Goal: Task Accomplishment & Management: Use online tool/utility

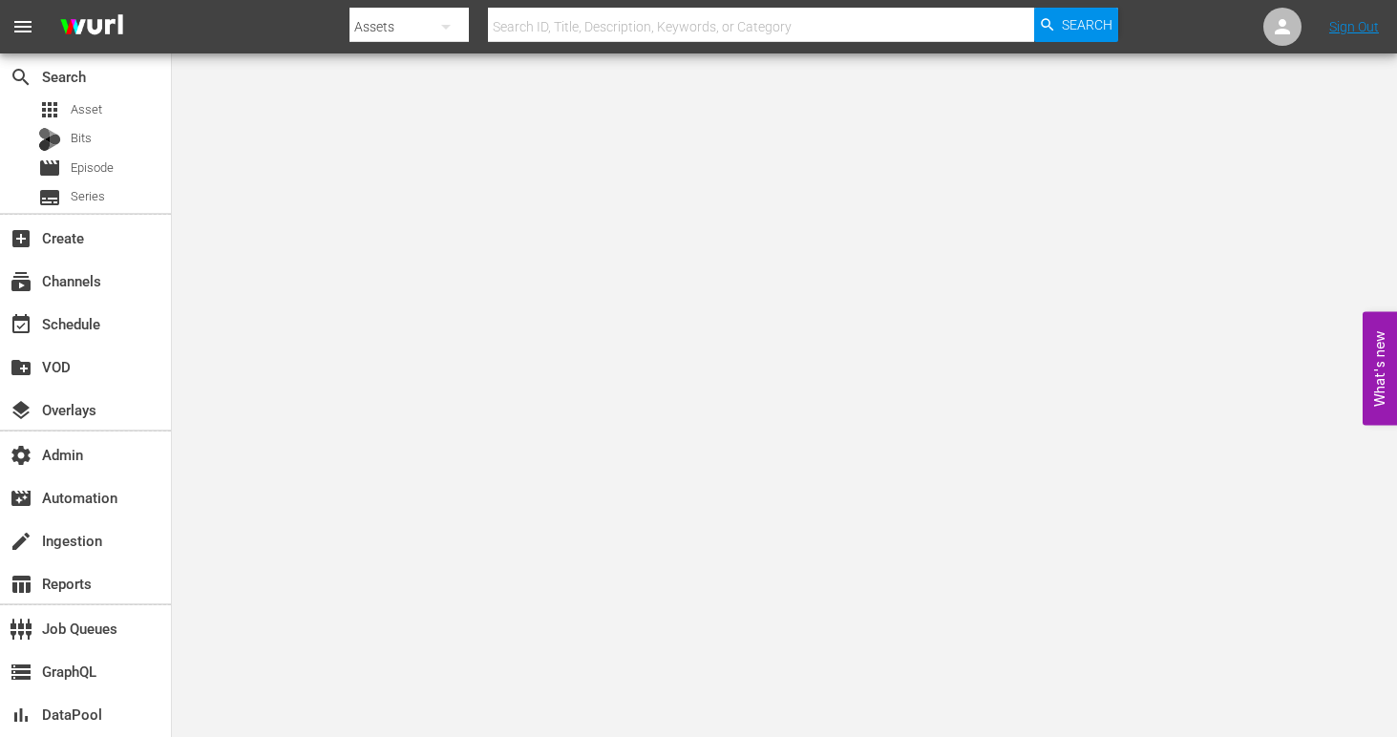
click at [450, 31] on icon "button" at bounding box center [446, 26] width 23 height 23
click at [436, 75] on div "Channels" at bounding box center [411, 80] width 76 height 31
click at [588, 22] on input "text" at bounding box center [761, 27] width 546 height 46
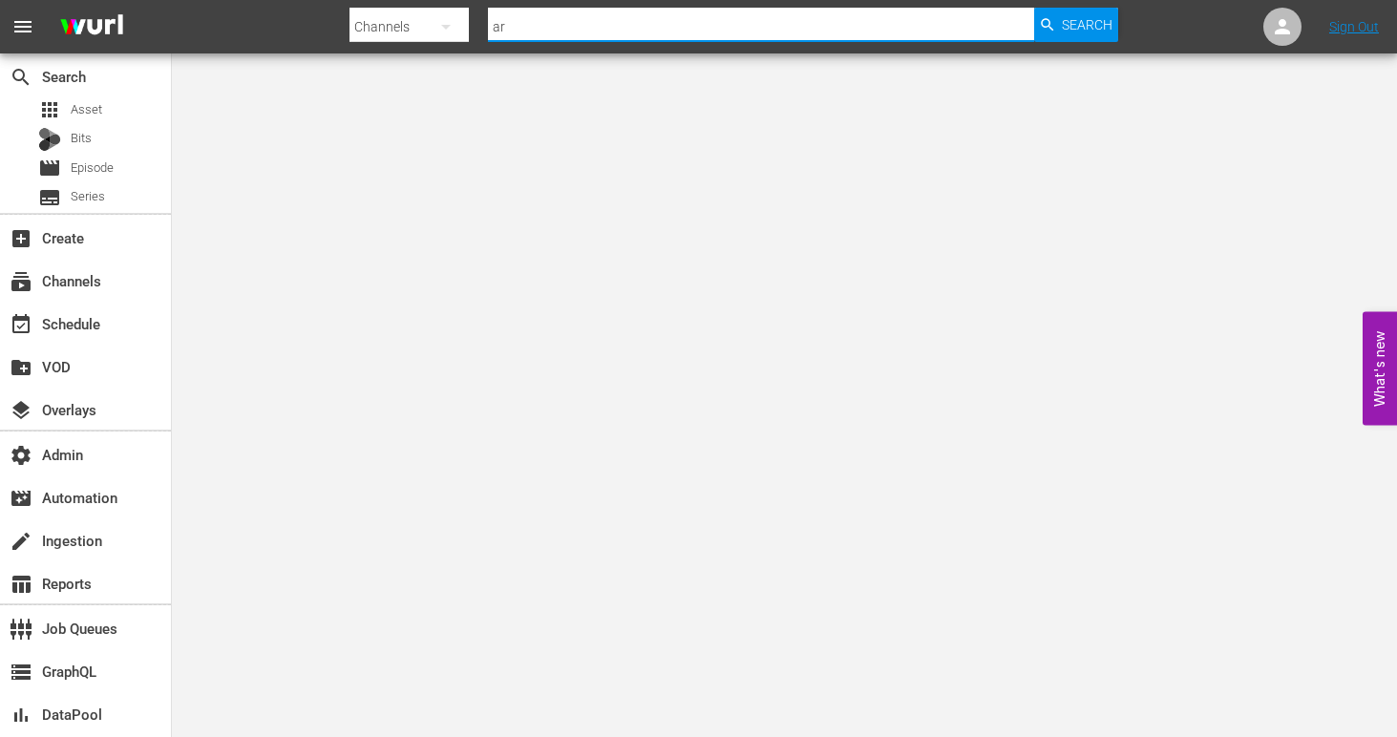
type input "a"
type input "drone"
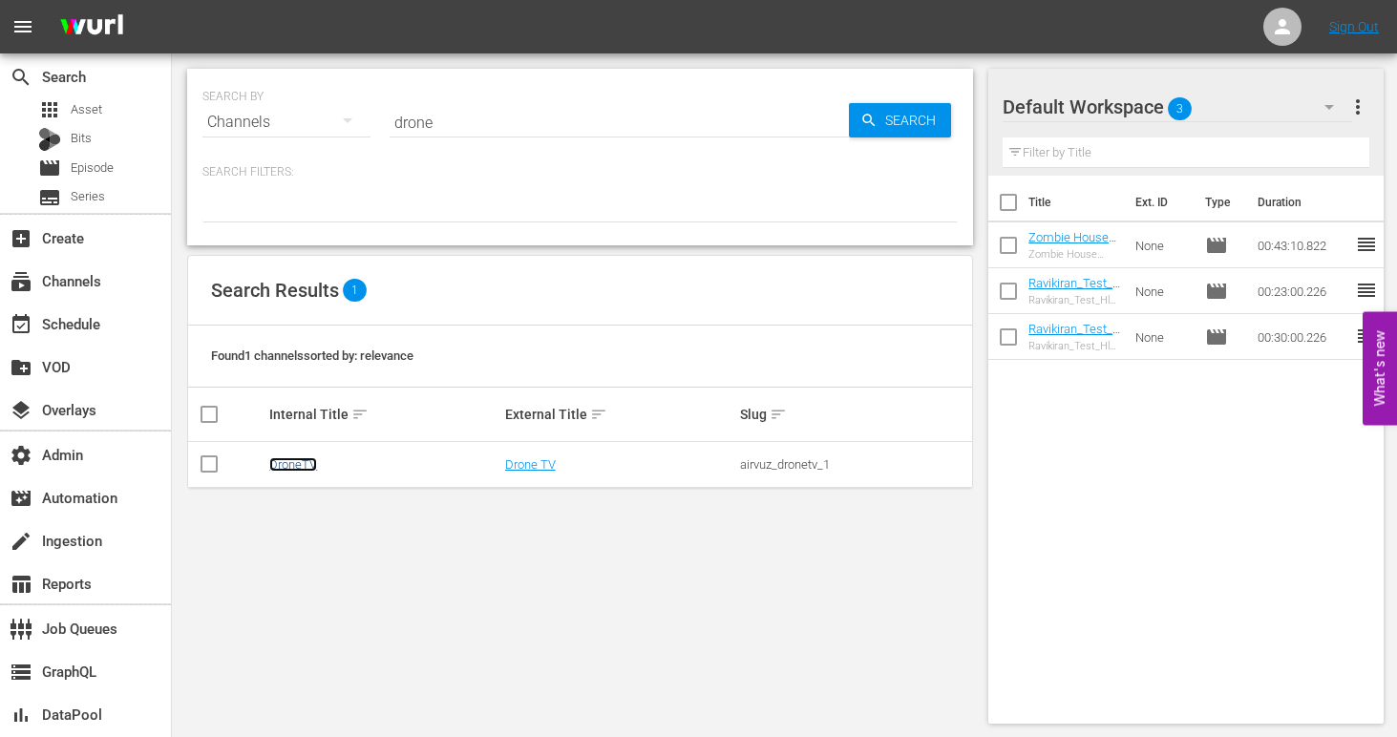
click at [287, 470] on link "DroneTV" at bounding box center [293, 465] width 48 height 14
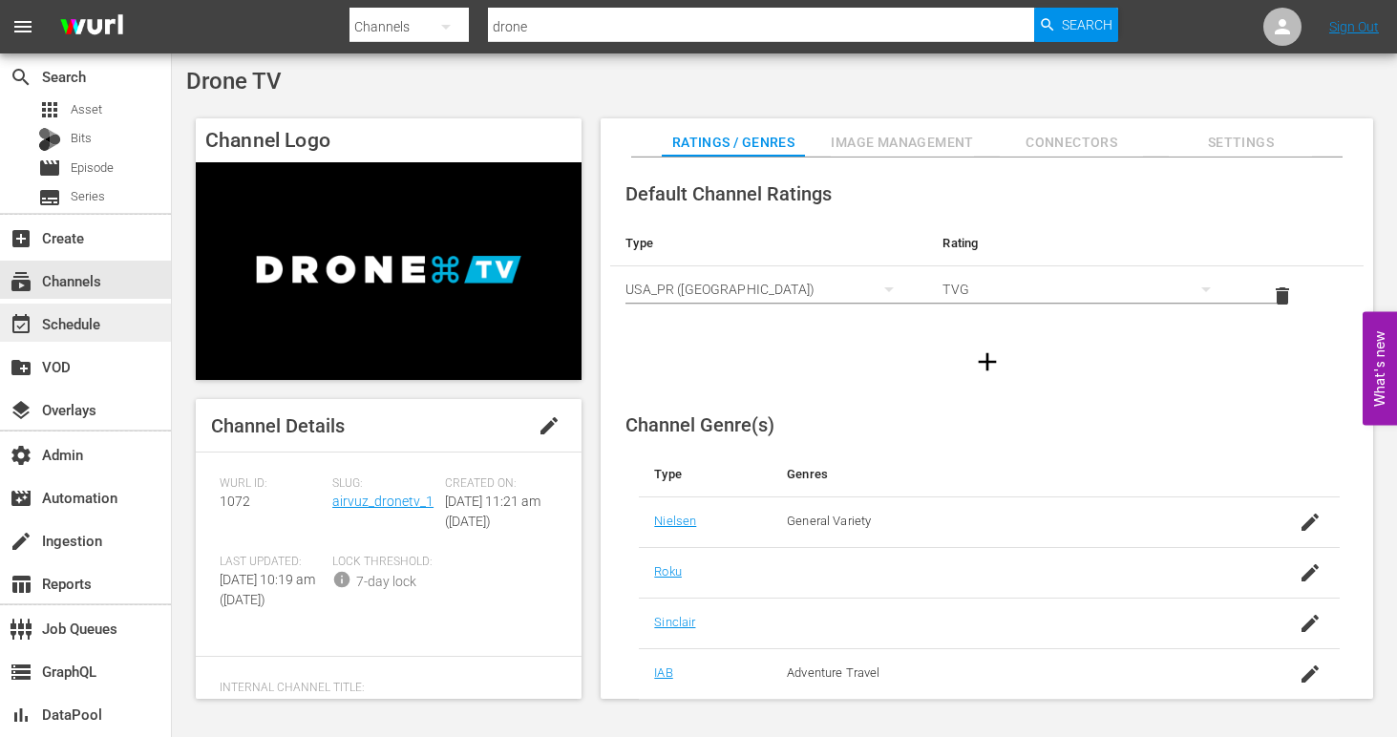
click at [103, 327] on div "event_available Schedule" at bounding box center [53, 320] width 107 height 17
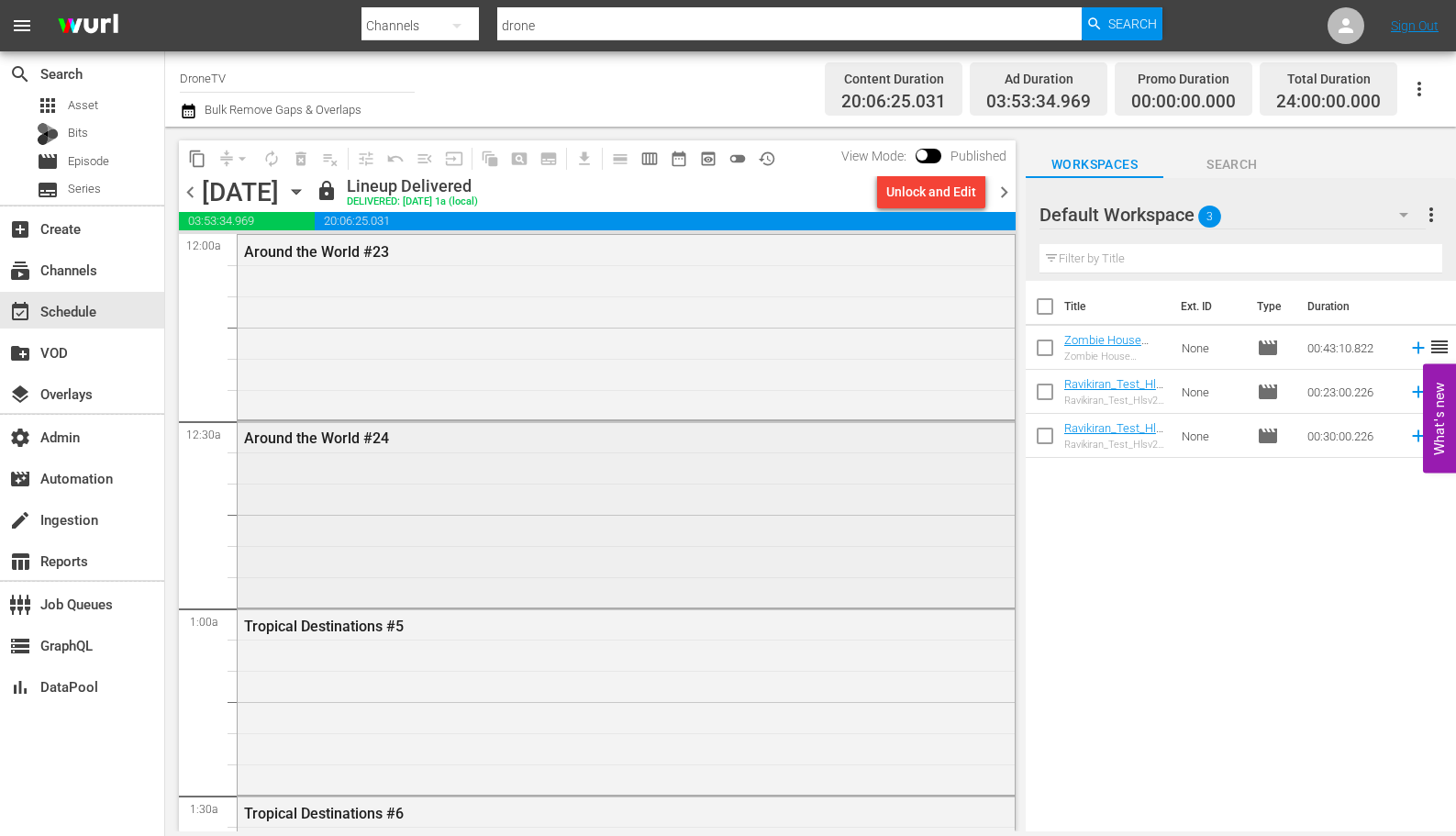
click at [729, 504] on div "Around the World #24" at bounding box center [625, 511] width 777 height 182
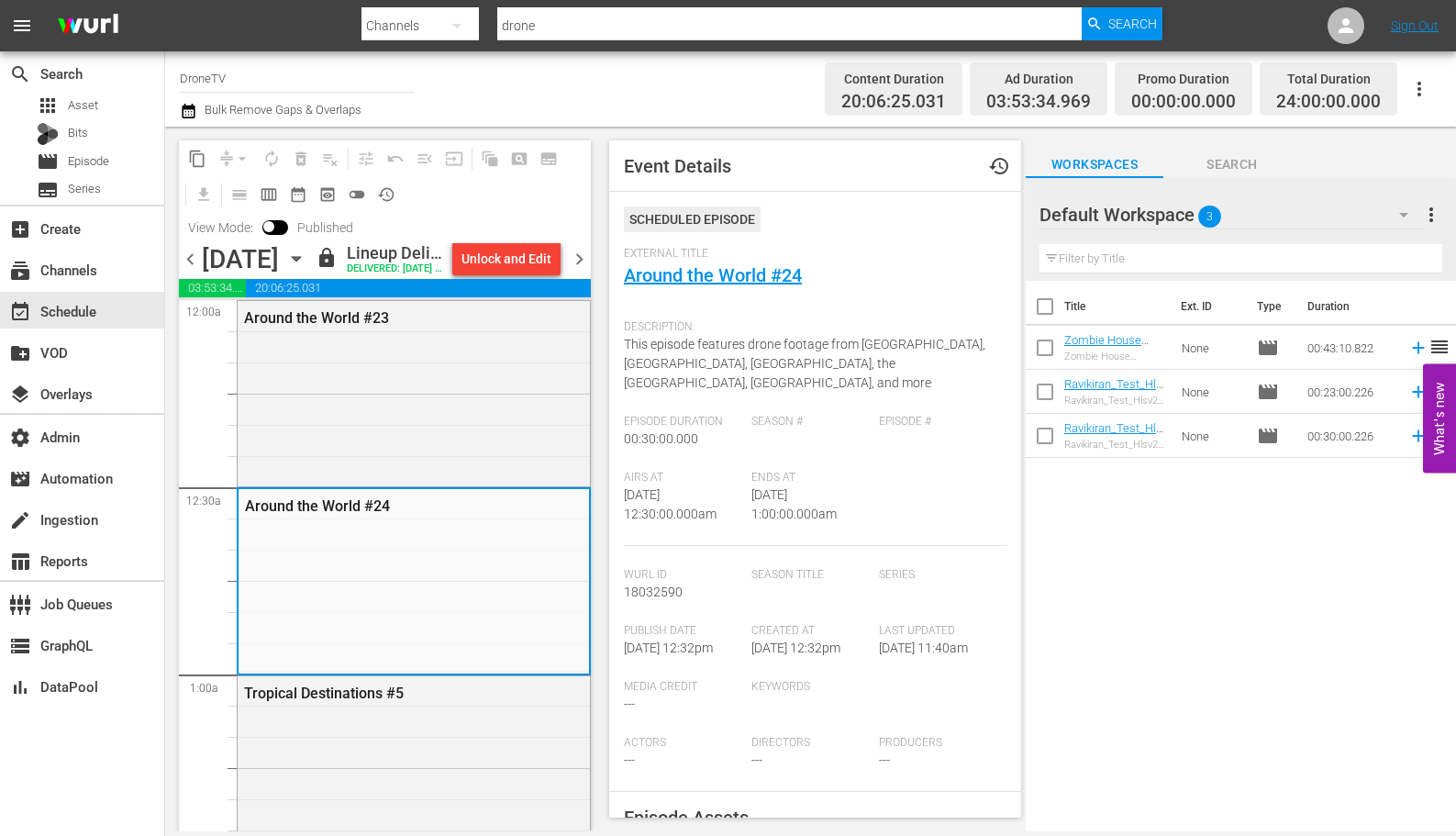
click at [306, 269] on icon "button" at bounding box center [296, 258] width 20 height 20
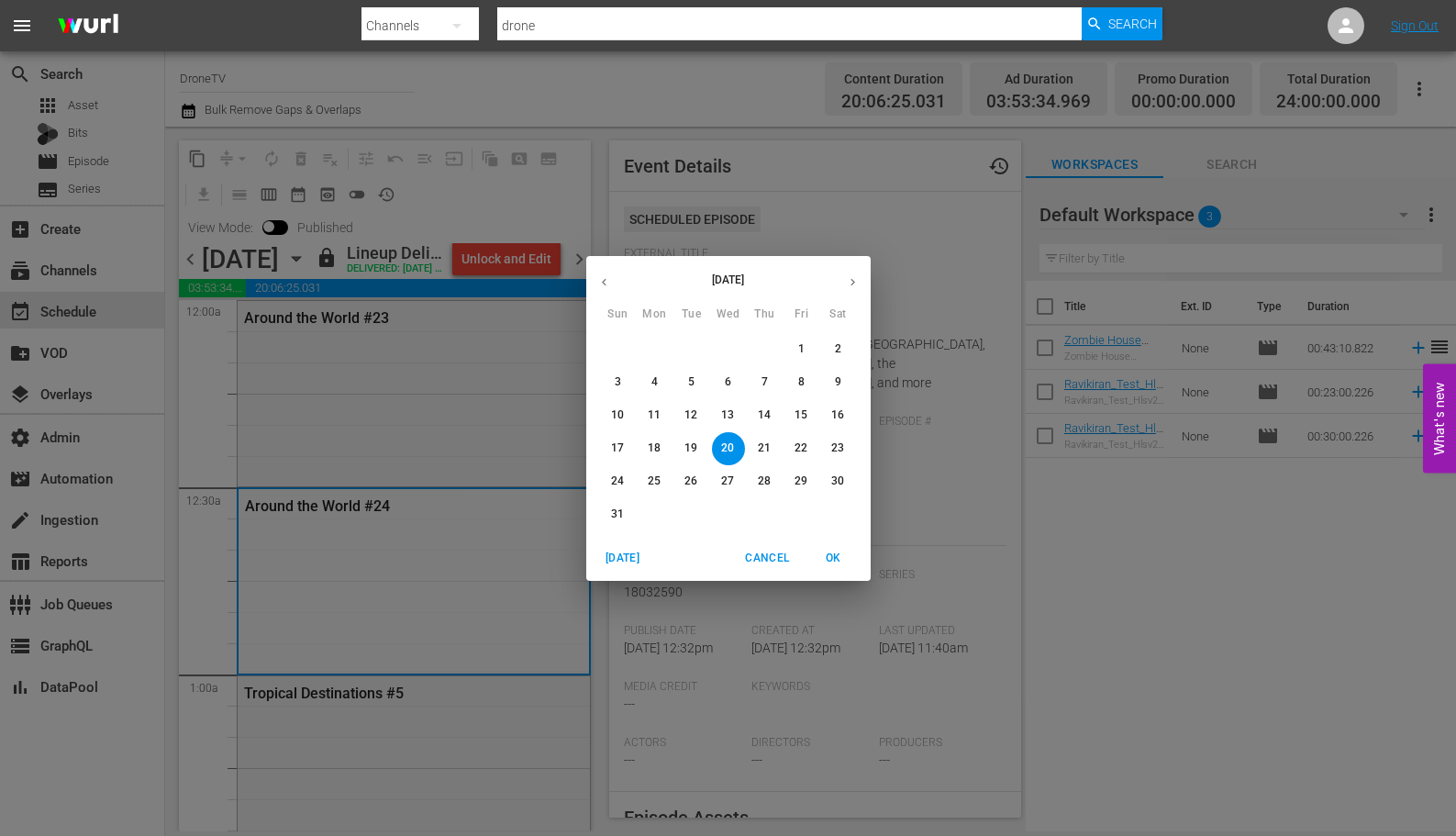
click at [767, 448] on p "21" at bounding box center [764, 448] width 12 height 15
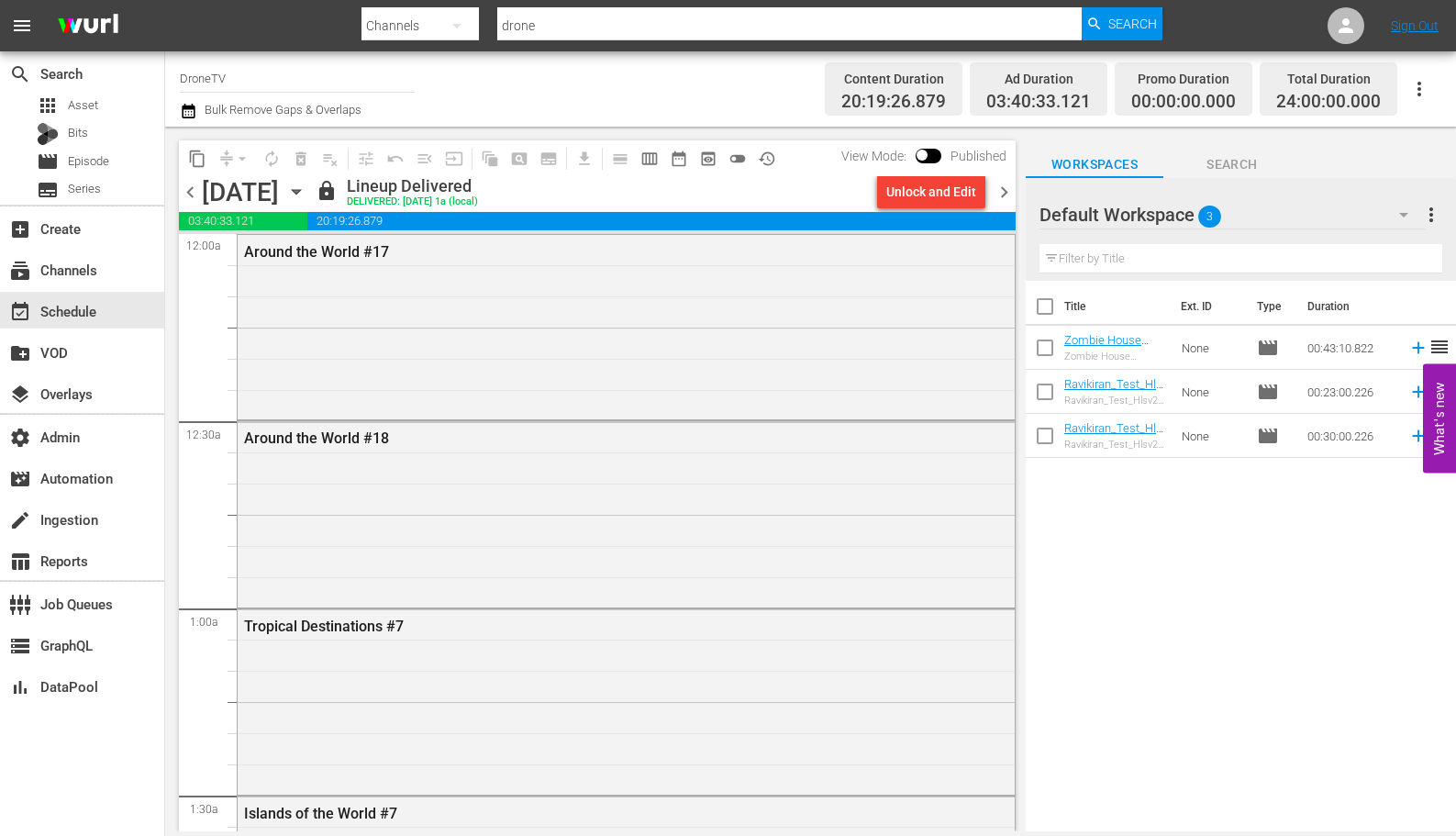
click at [480, 391] on div "Around the World #17" at bounding box center [625, 326] width 777 height 182
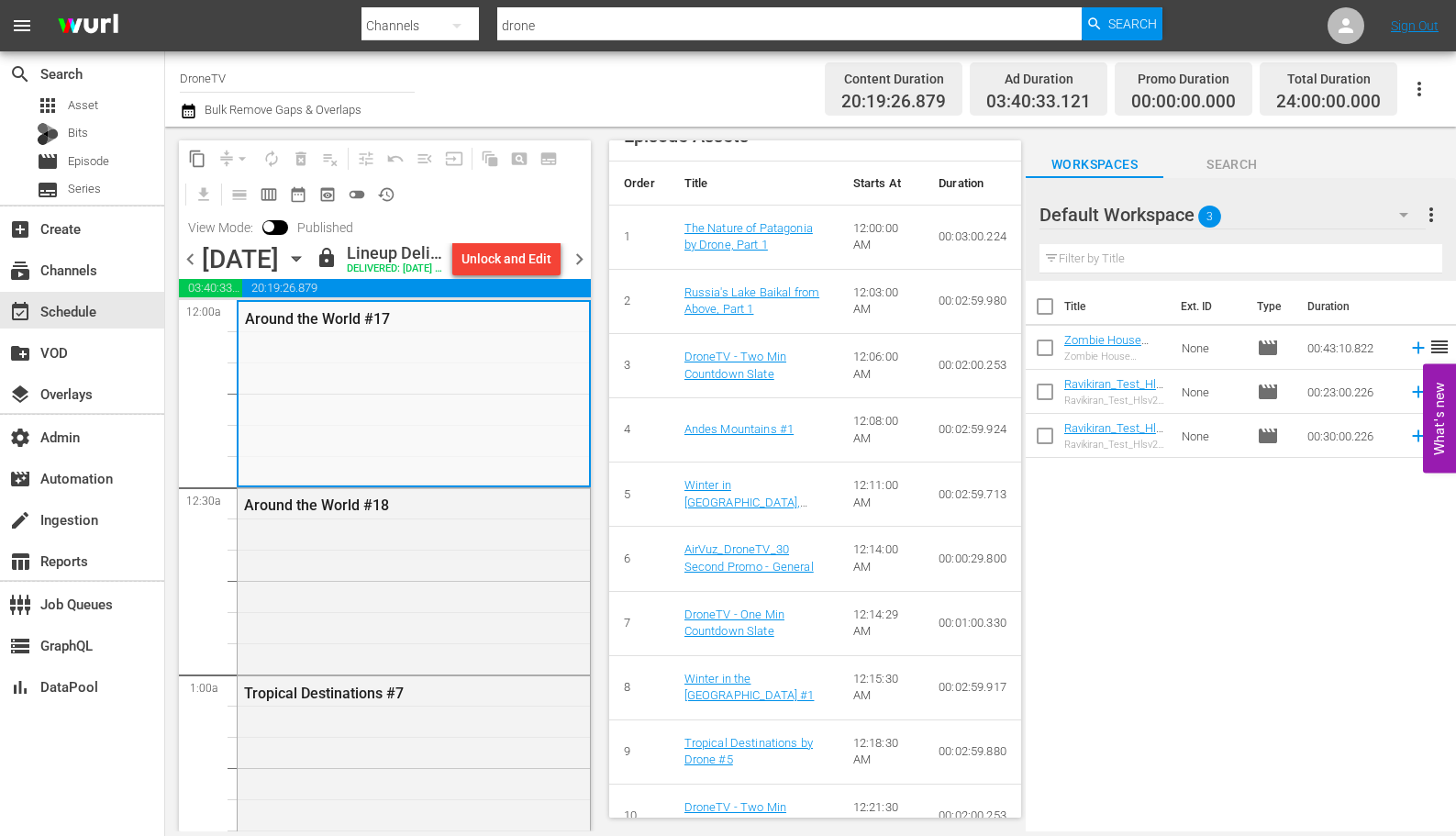
scroll to position [907, 0]
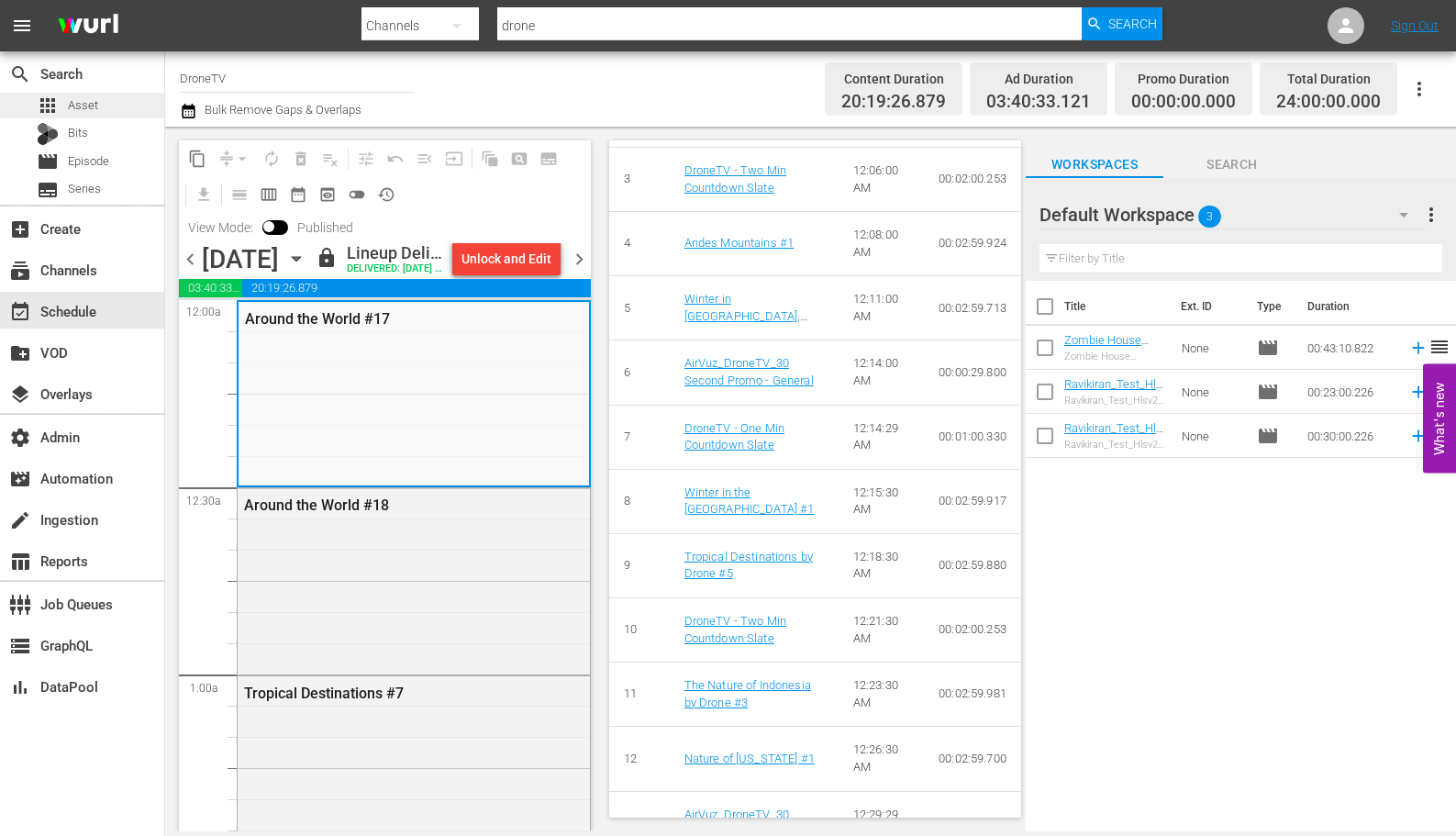
click at [100, 101] on div "apps Asset" at bounding box center [82, 105] width 164 height 26
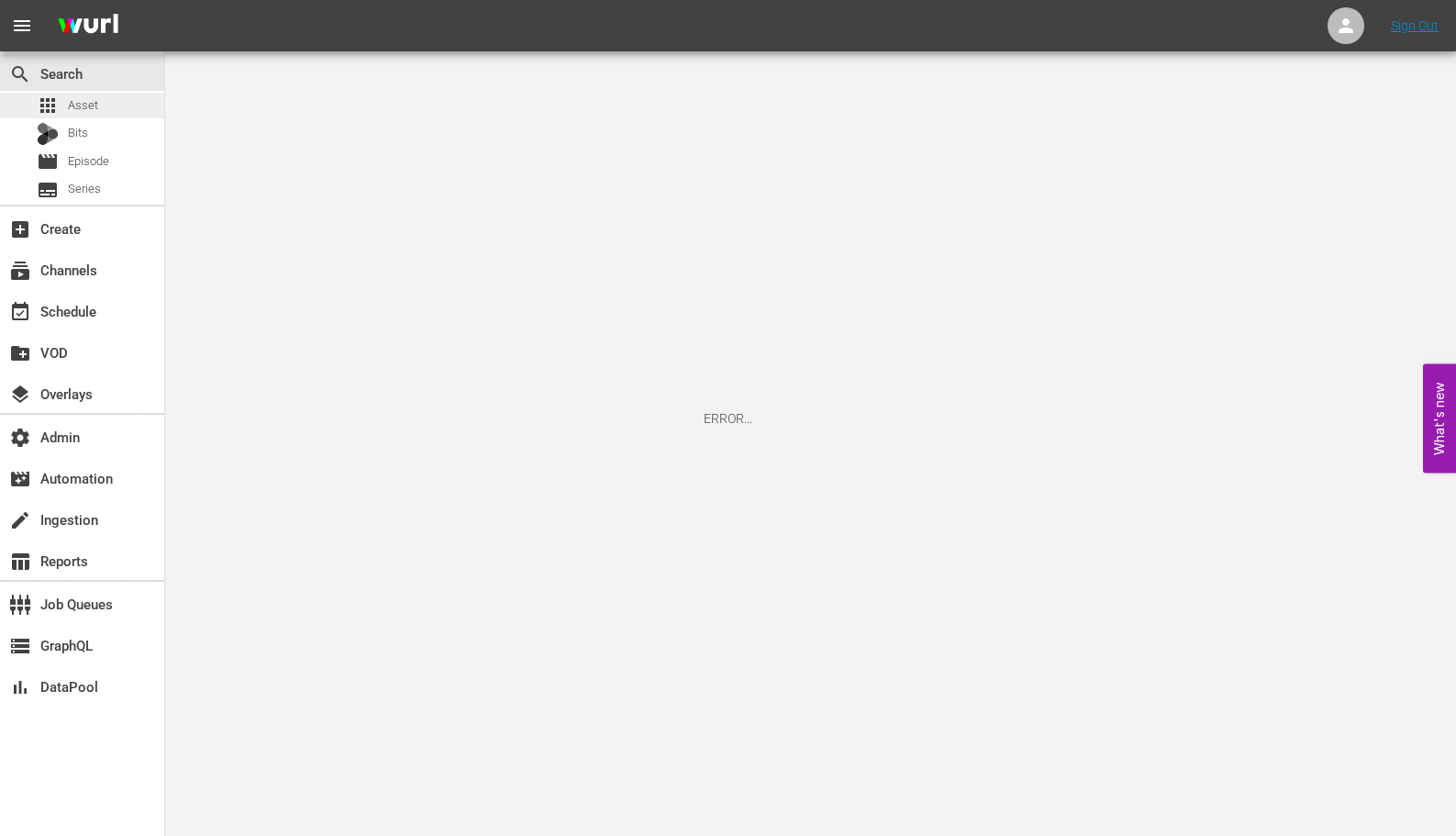
click at [72, 107] on span "Asset" at bounding box center [84, 105] width 31 height 18
click at [85, 129] on span "Bits" at bounding box center [78, 133] width 20 height 18
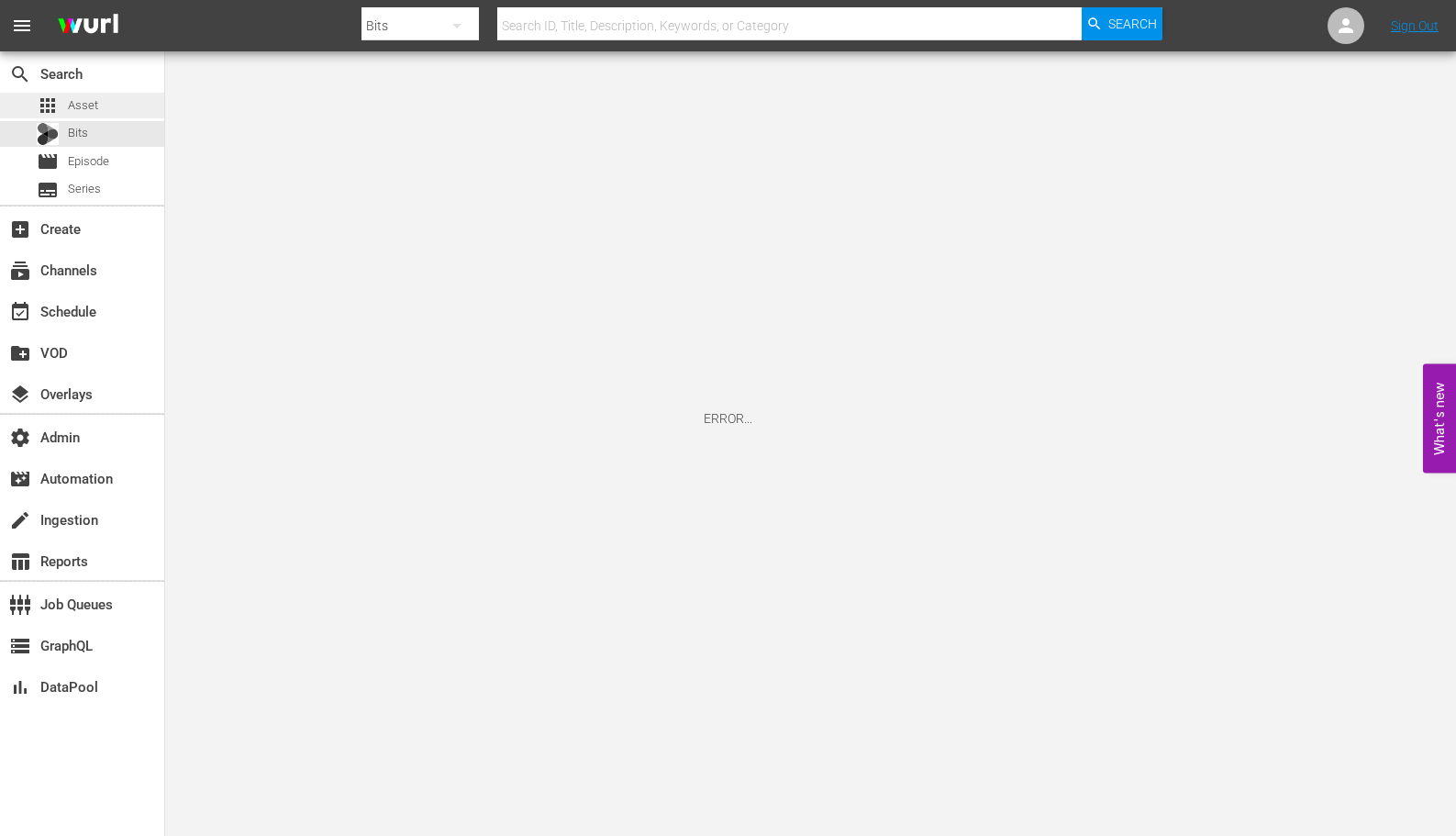
click at [97, 109] on div "apps Asset" at bounding box center [82, 105] width 164 height 26
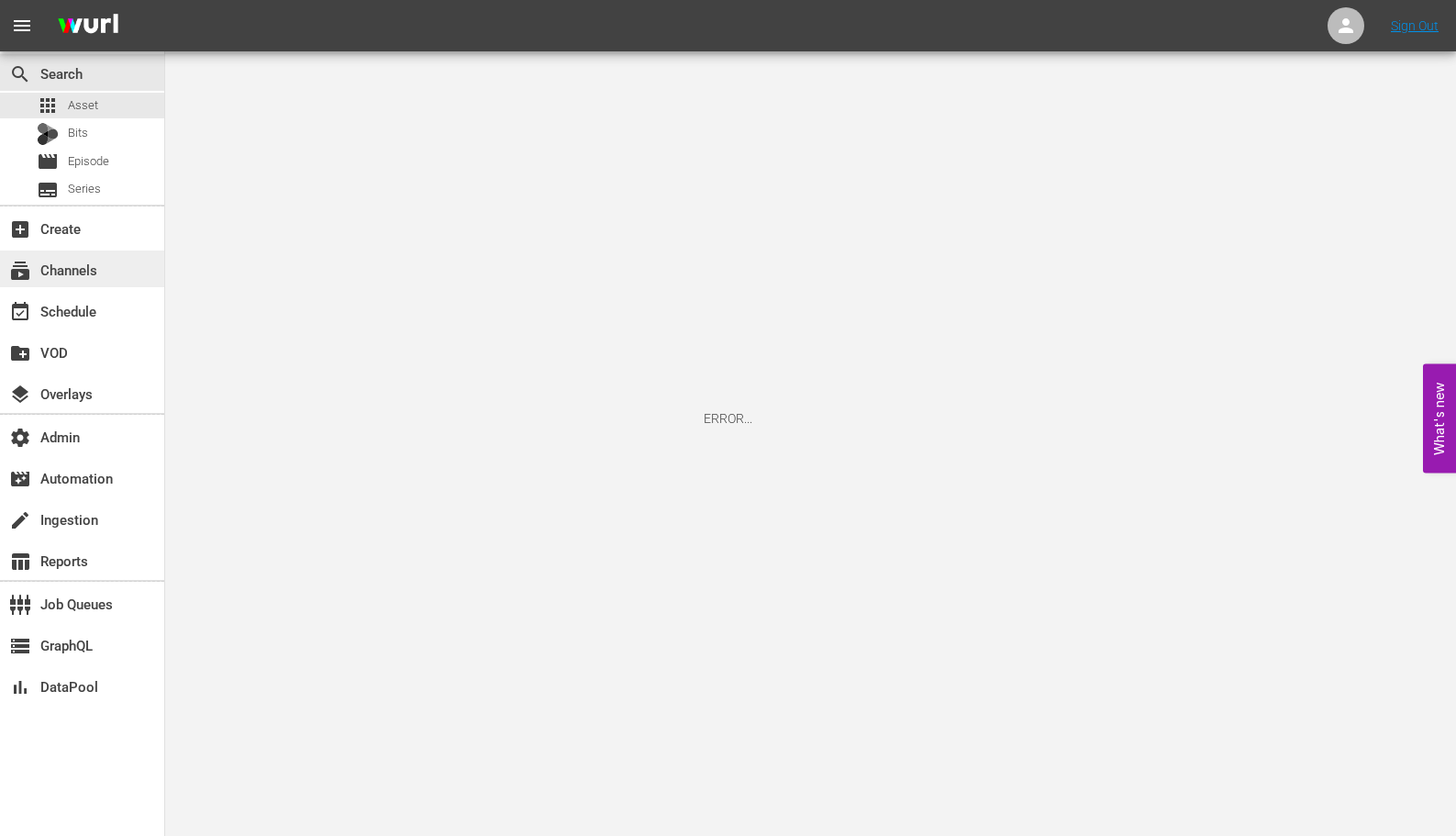
click at [105, 265] on div "subscriptions Channels" at bounding box center [82, 269] width 164 height 37
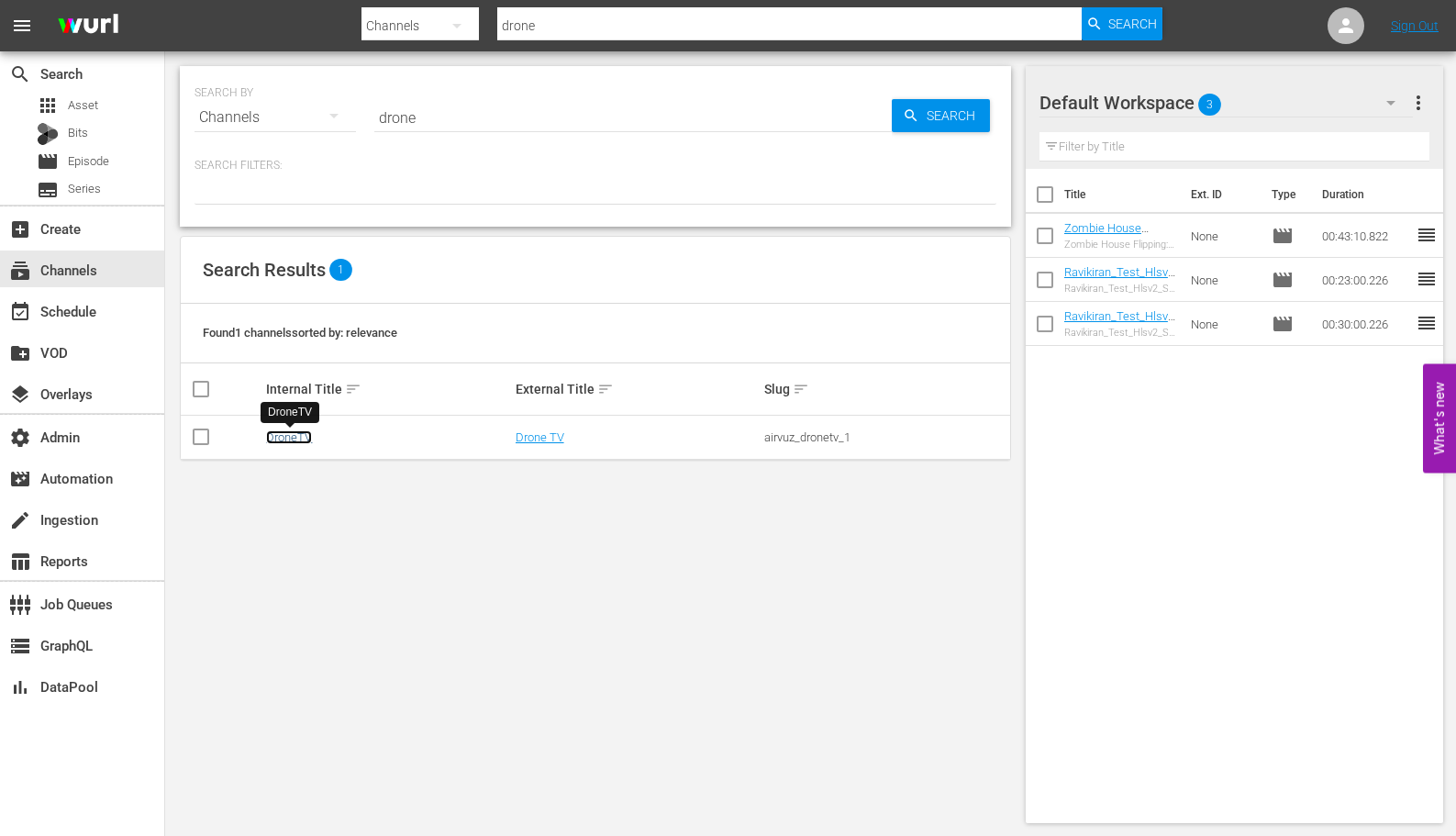
click at [290, 438] on link "DroneTV" at bounding box center [289, 437] width 46 height 13
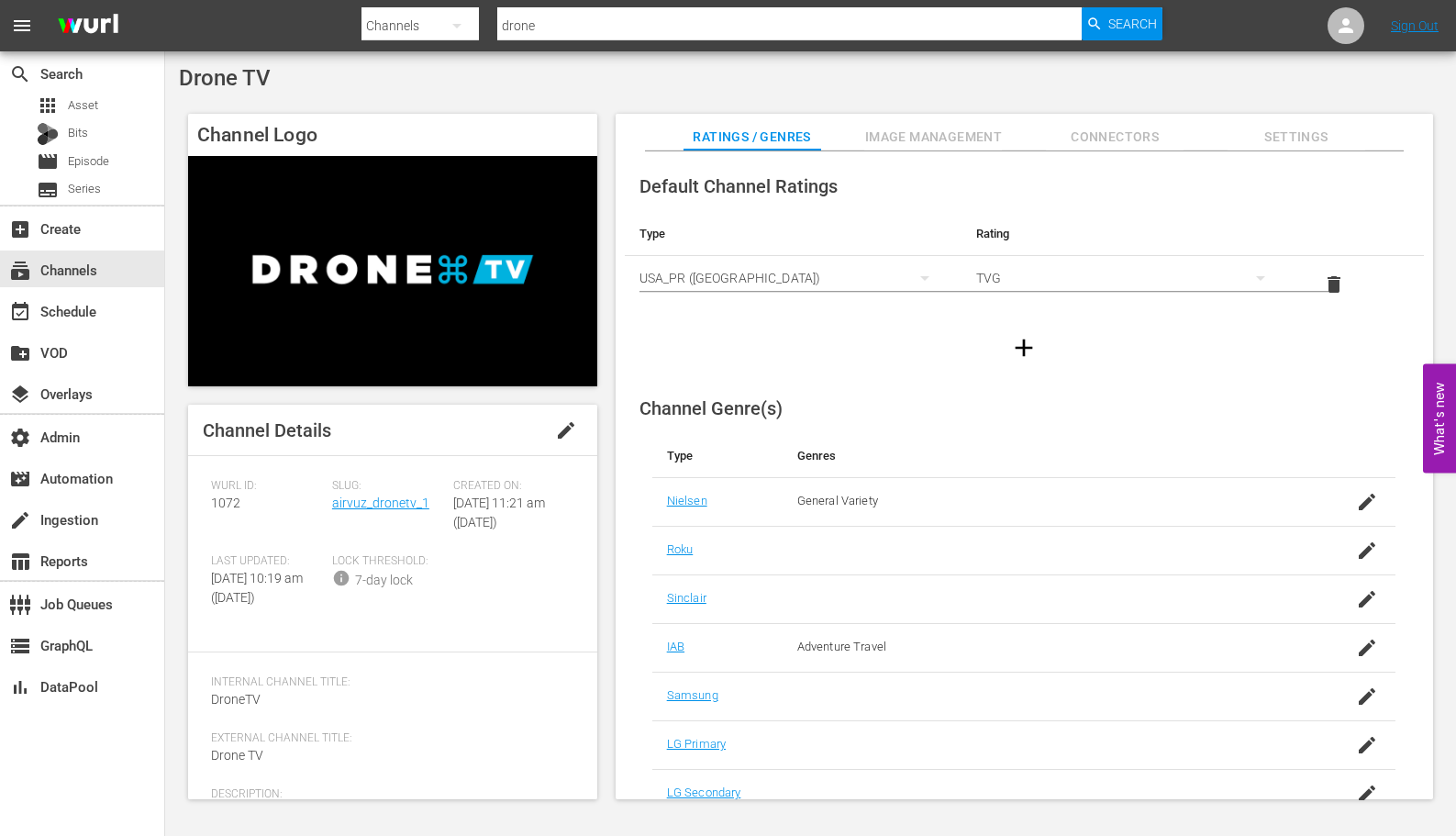
click at [463, 31] on icon "button" at bounding box center [456, 25] width 22 height 22
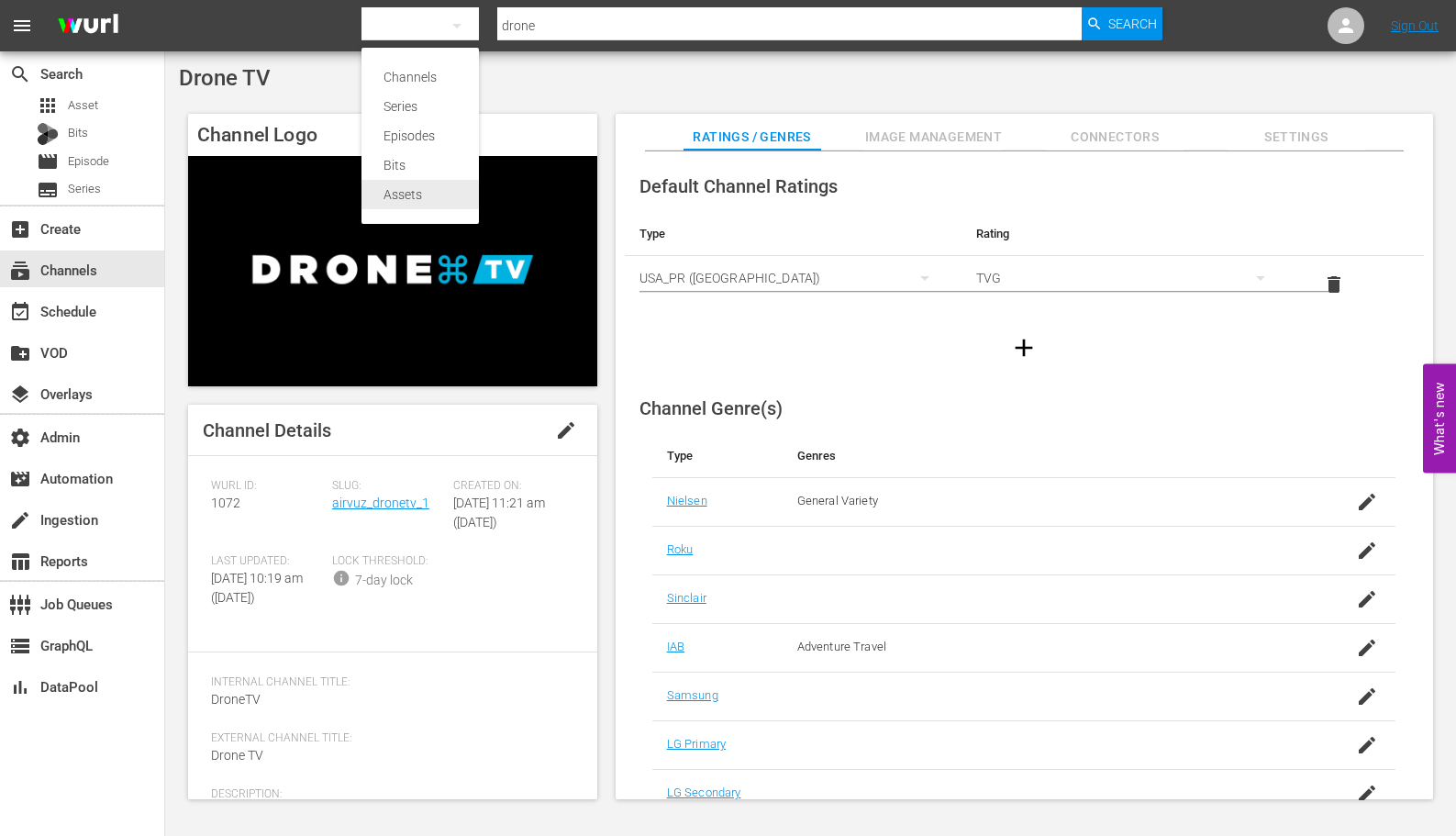
click at [424, 194] on div "Assets" at bounding box center [420, 194] width 73 height 30
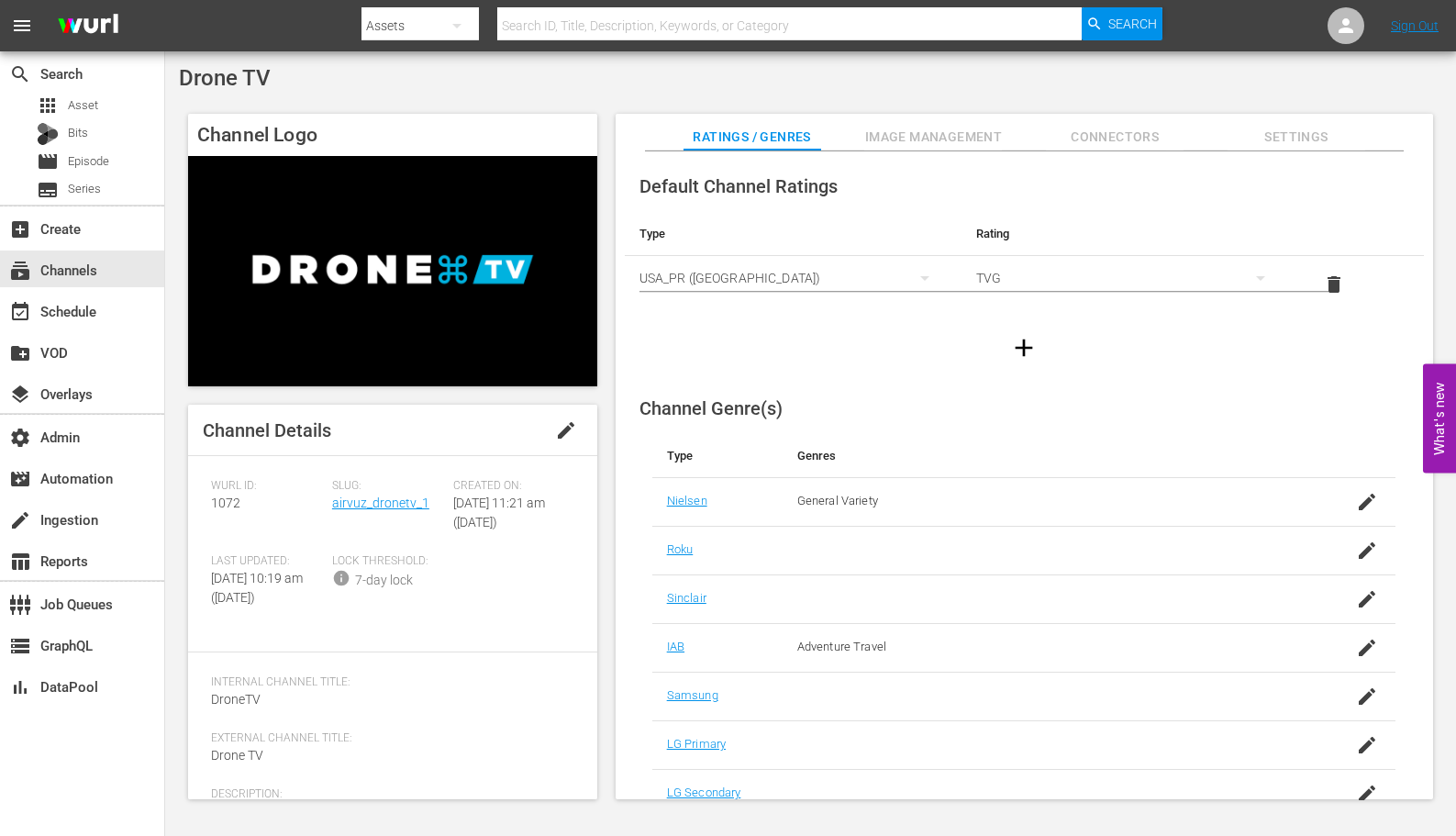
click at [578, 16] on input "text" at bounding box center [789, 26] width 584 height 44
paste input "117883482"
type input "117883482"
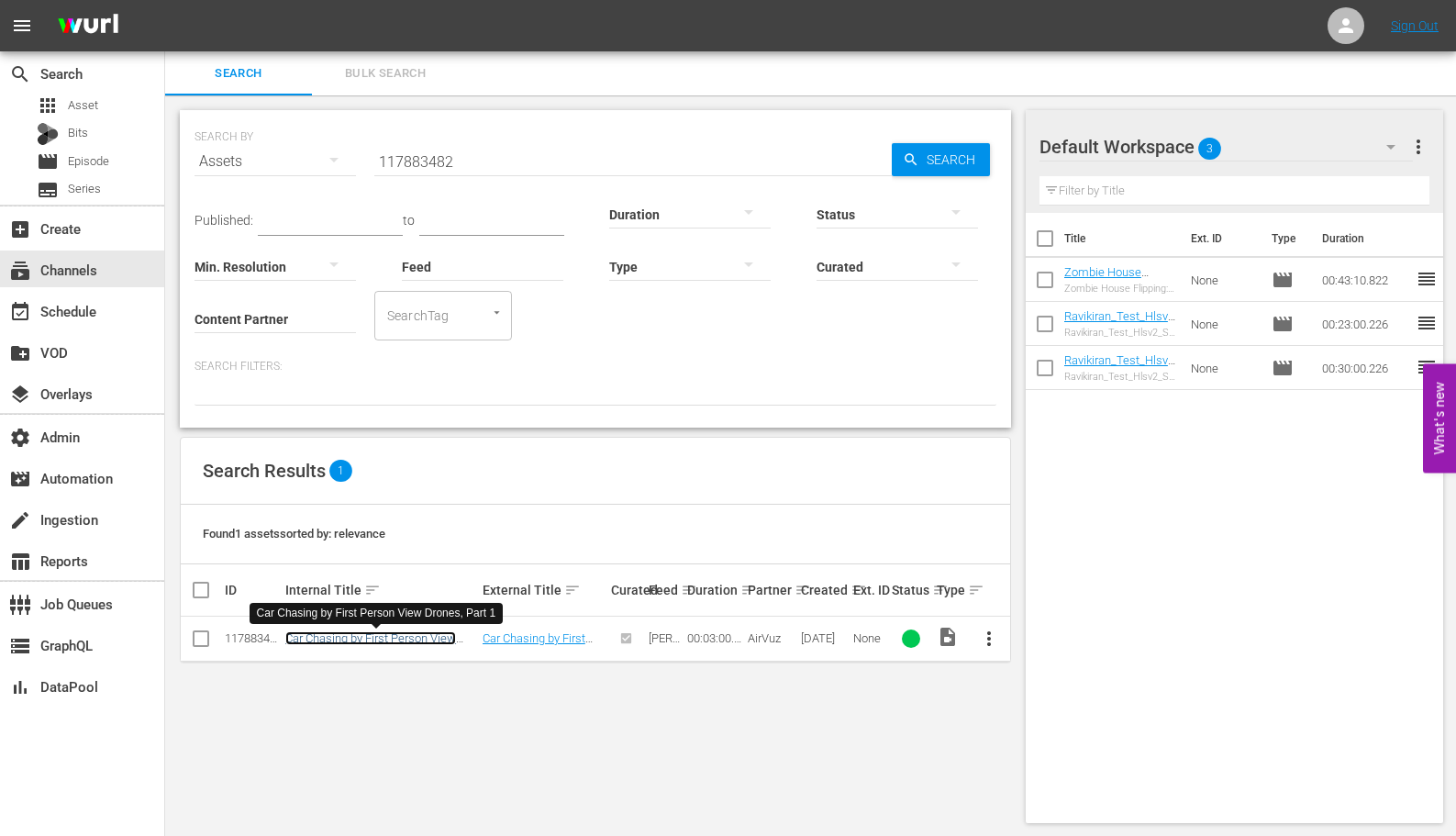
click at [353, 638] on link "Car Chasing by First Person View Drones, Part 1" at bounding box center [371, 645] width 171 height 28
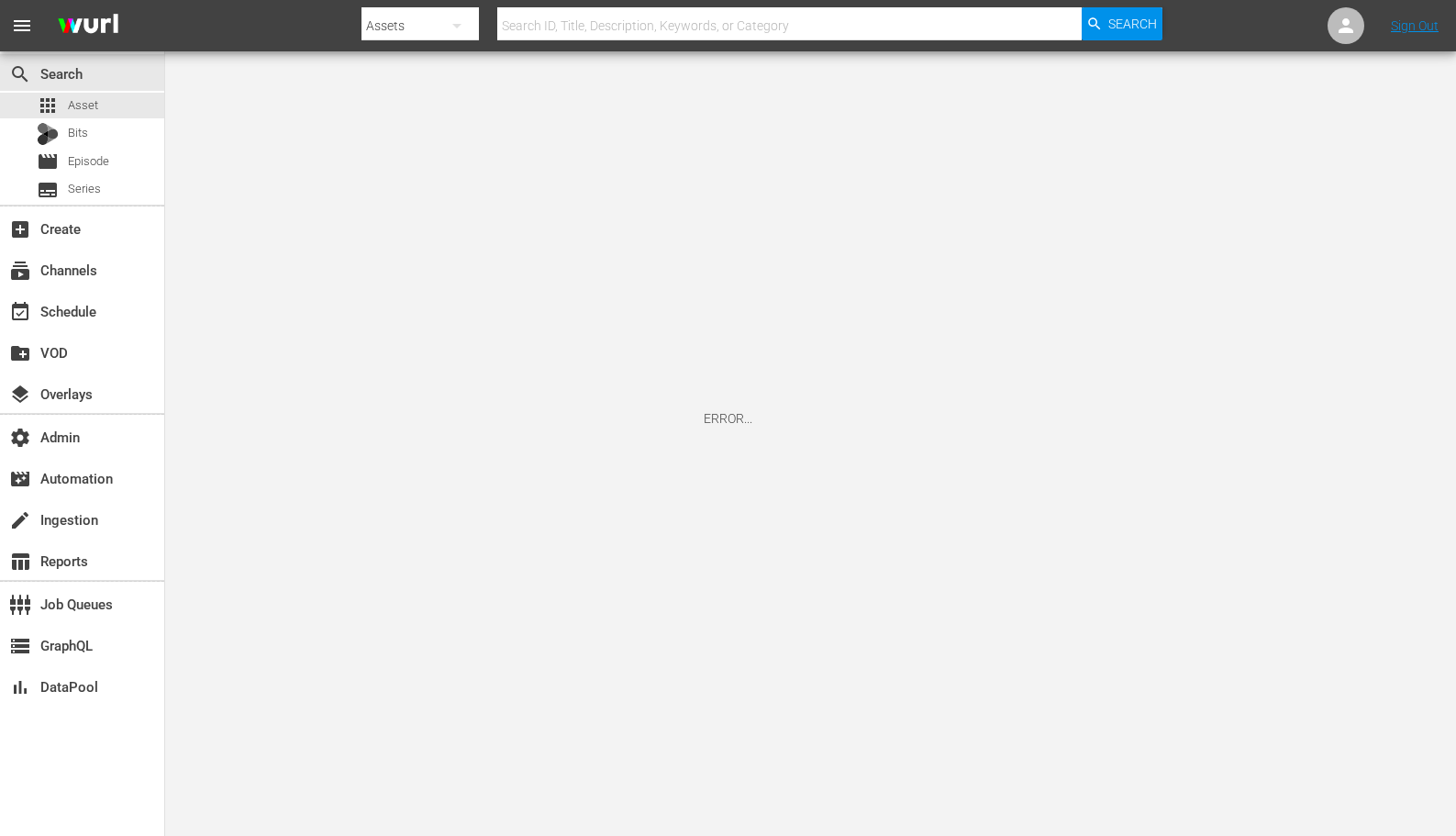
click at [613, 13] on input "text" at bounding box center [789, 26] width 584 height 44
paste input "56426730"
type input "56426730"
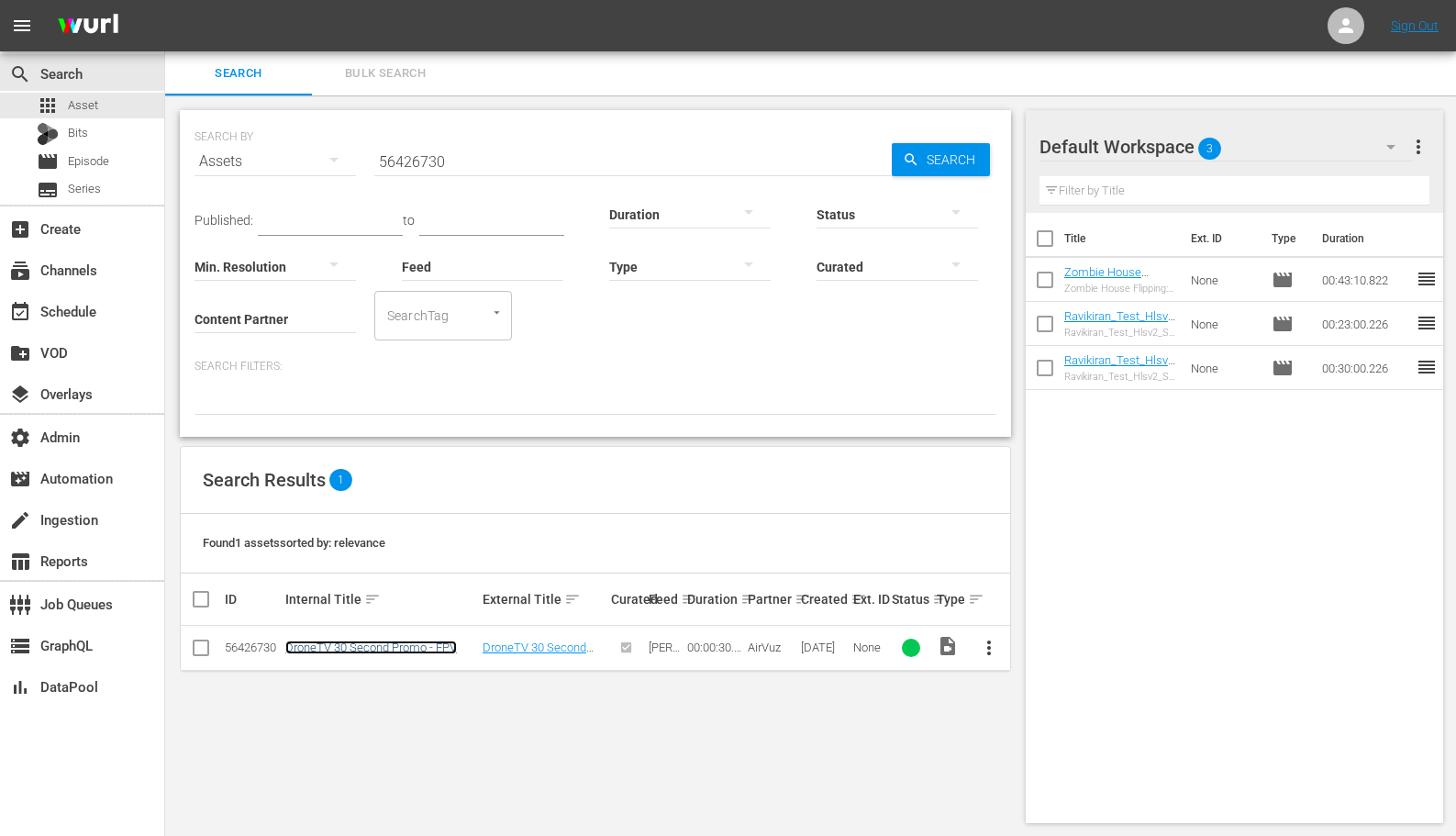
click at [367, 645] on link "DroneTV 30 Second Promo - FPV" at bounding box center [371, 648] width 172 height 13
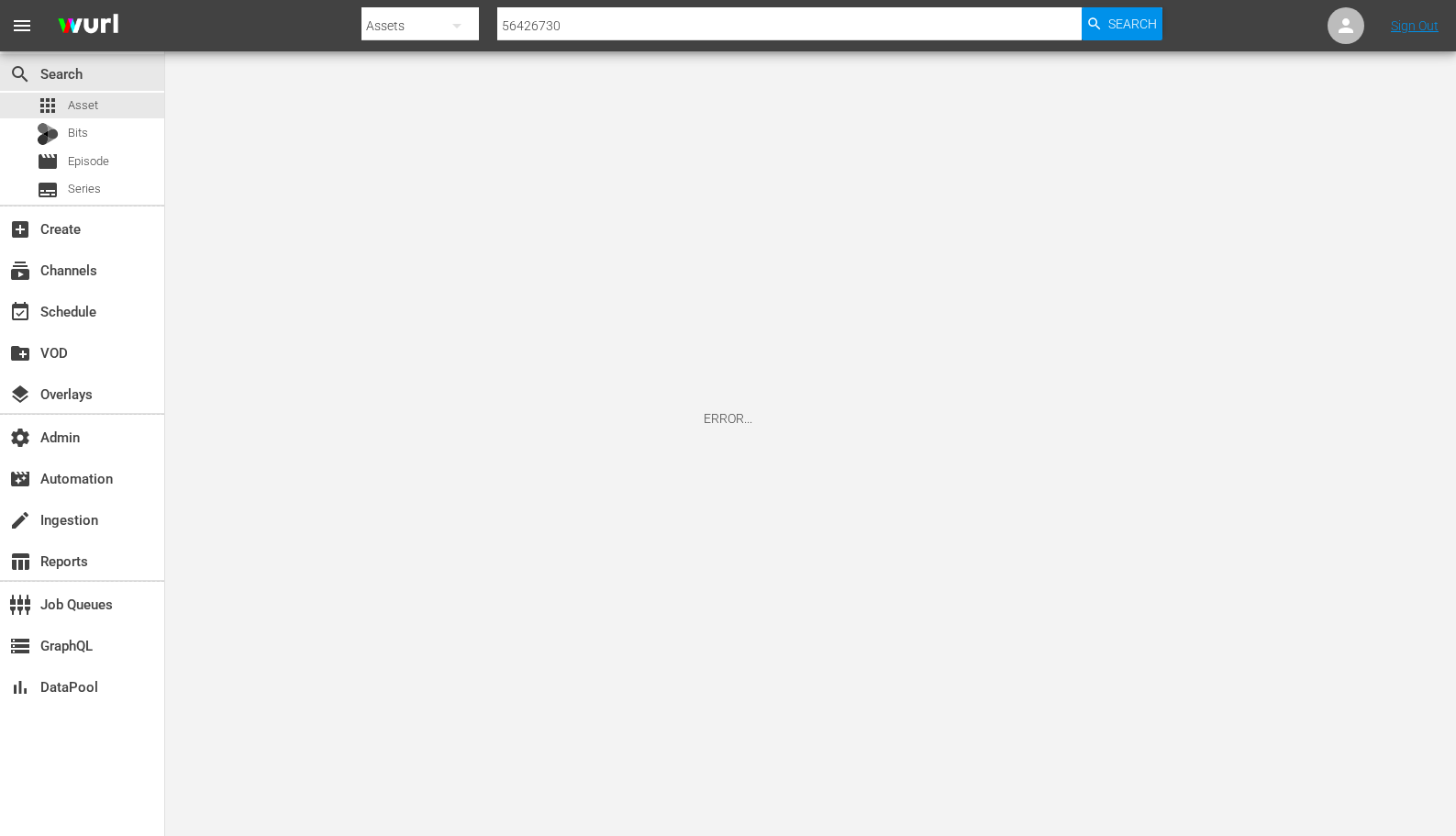
click at [699, 19] on input "56426730" at bounding box center [789, 26] width 584 height 44
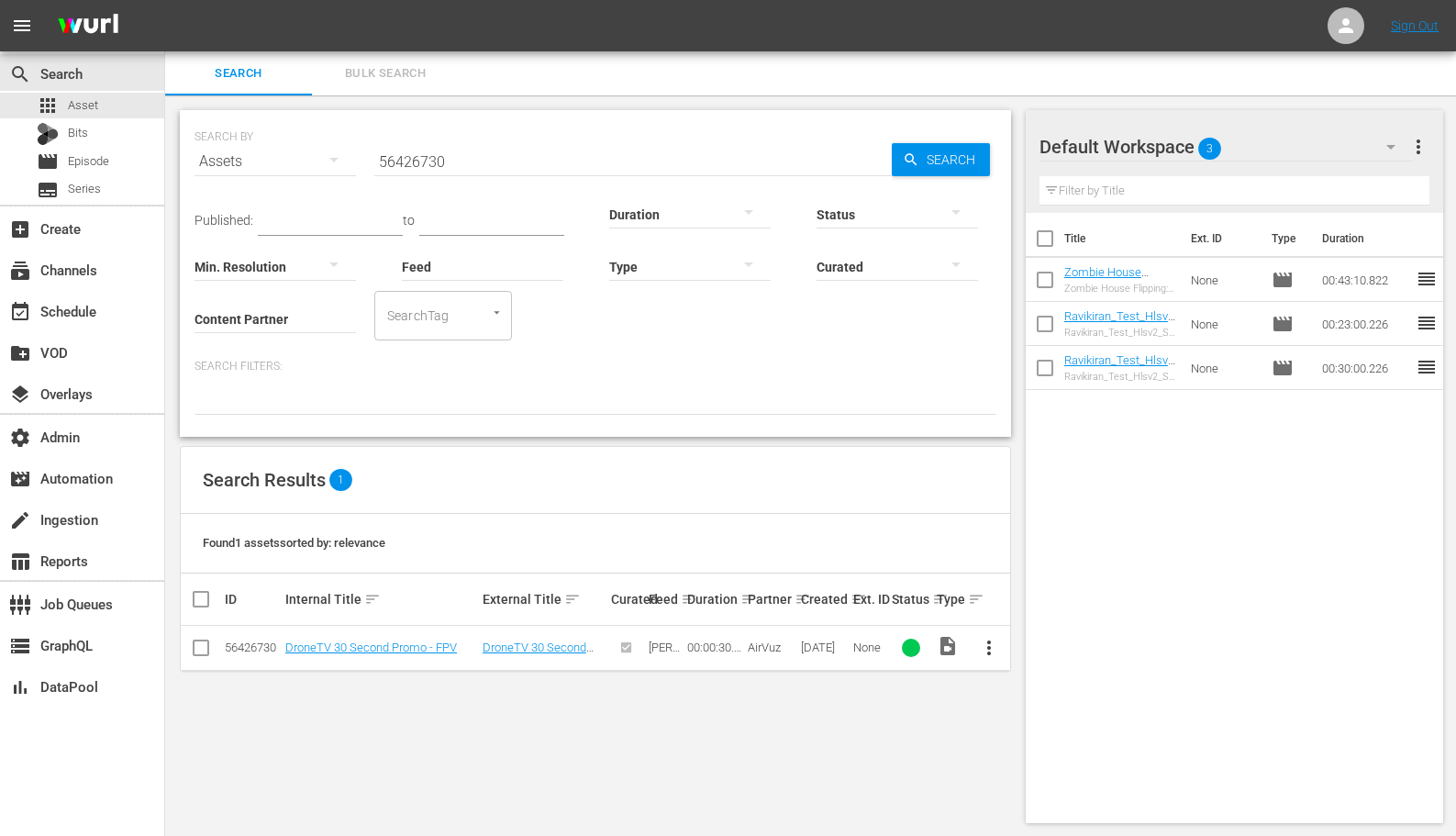
click at [433, 137] on div "SEARCH BY Search By Assets Search ID, Title, Description, Keywords, or Category…" at bounding box center [595, 150] width 802 height 66
click at [413, 161] on input "56426730" at bounding box center [633, 161] width 518 height 44
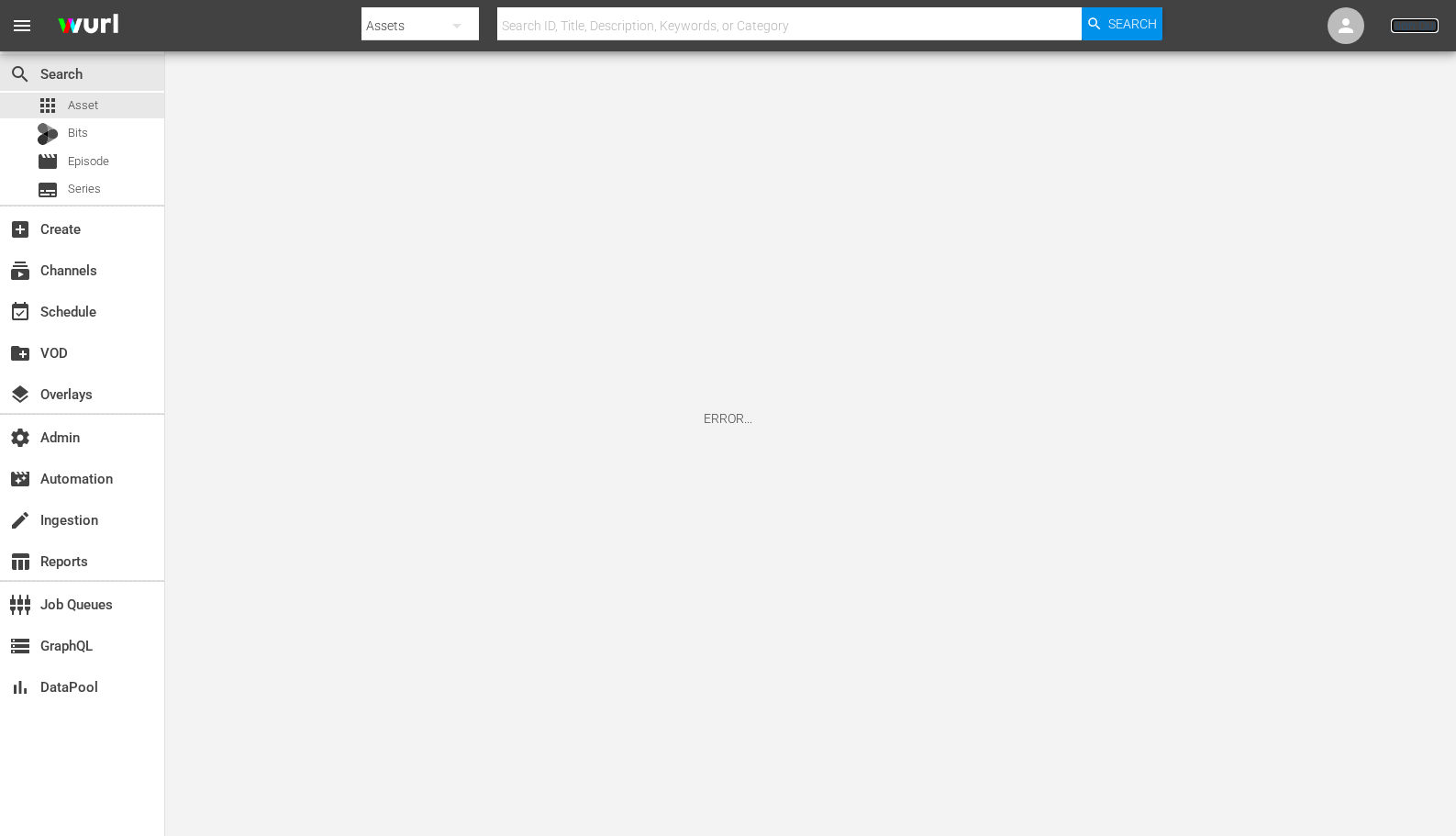
click at [1409, 29] on link "Sign Out" at bounding box center [1415, 25] width 48 height 14
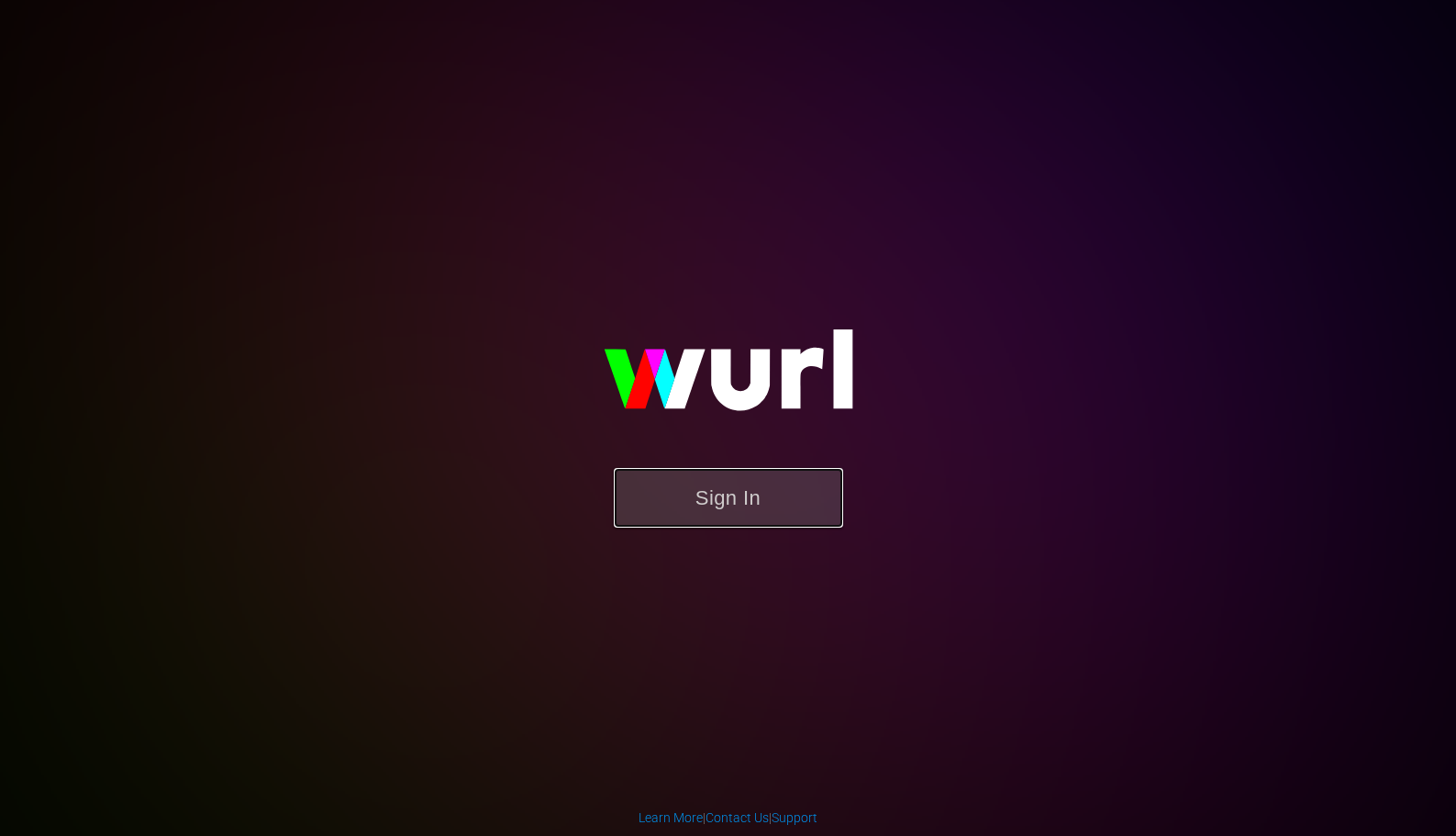
click at [748, 511] on button "Sign In" at bounding box center [728, 498] width 230 height 60
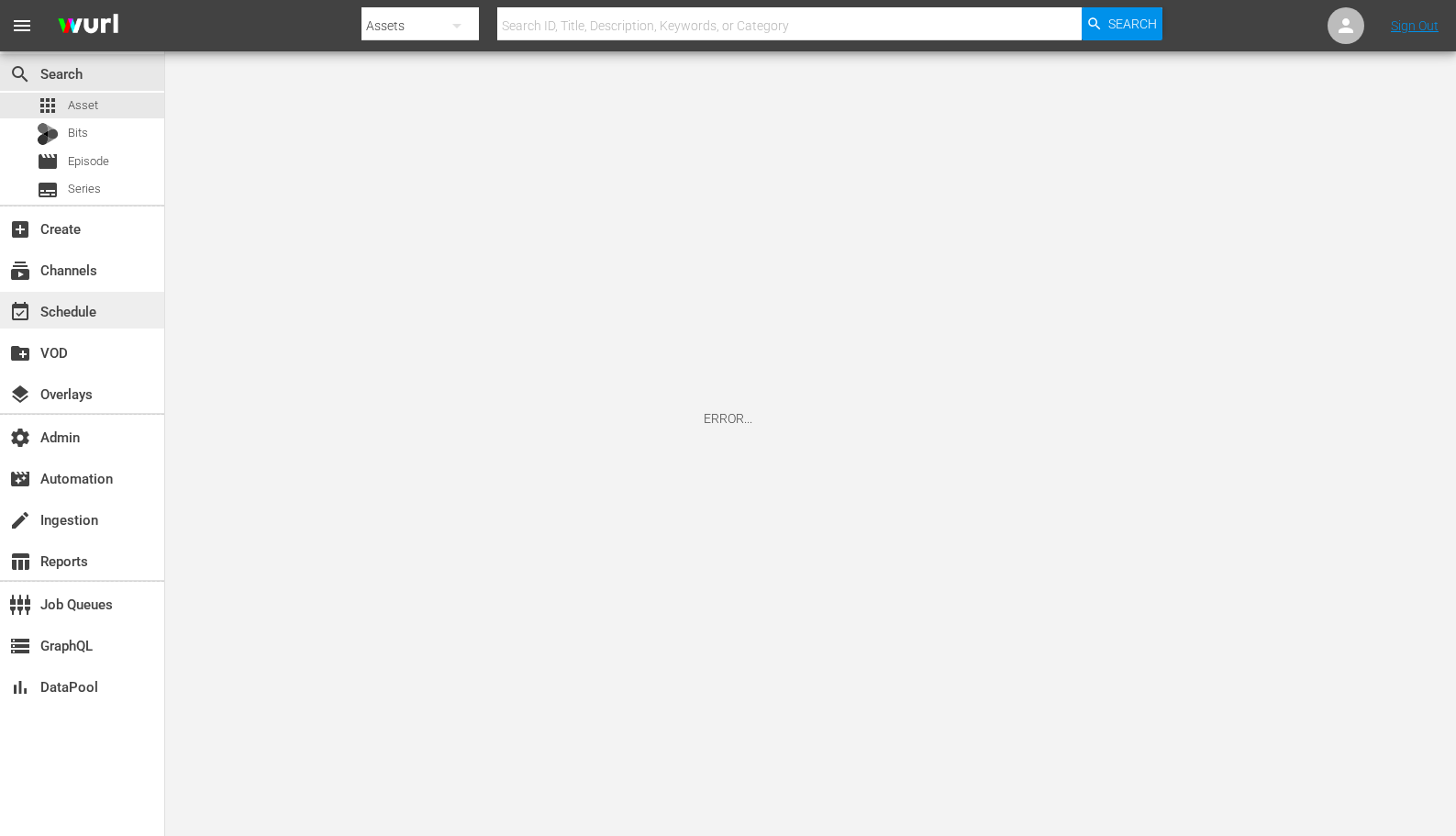
click at [87, 312] on div "event_available Schedule" at bounding box center [51, 307] width 103 height 16
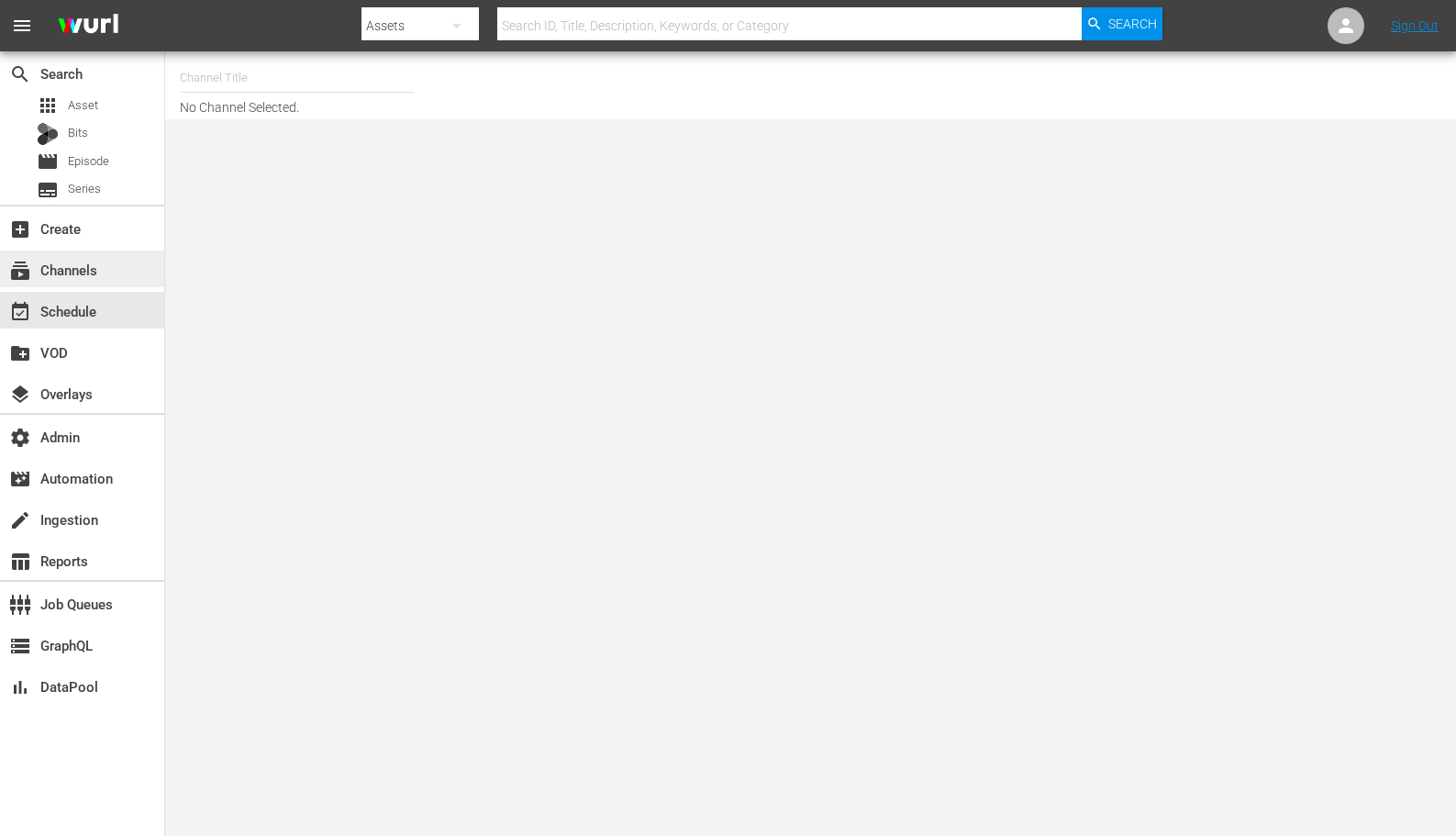
click at [87, 251] on div "subscriptions Channels" at bounding box center [82, 269] width 164 height 37
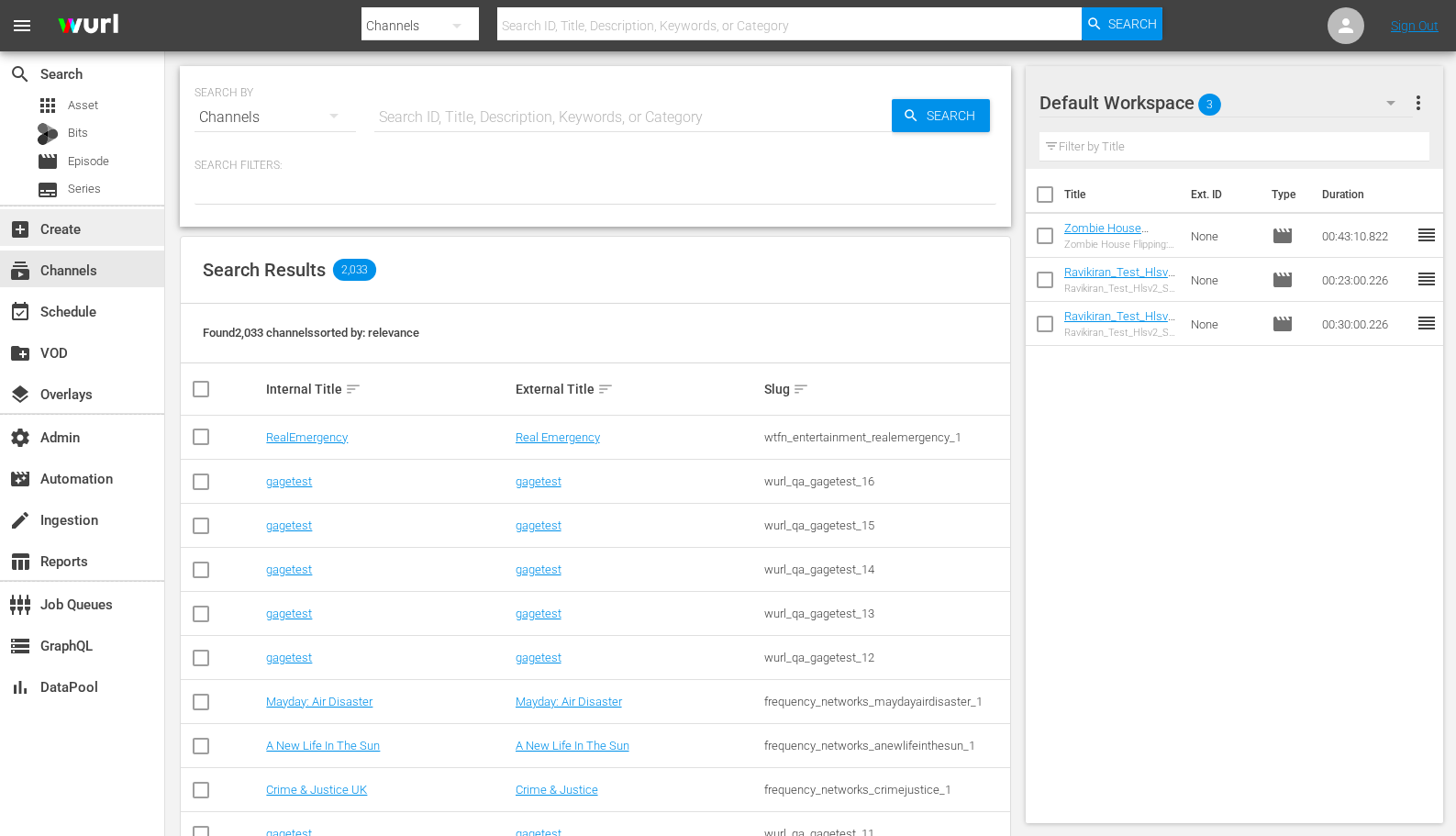
click at [85, 219] on div "add_box Create" at bounding box center [51, 225] width 103 height 16
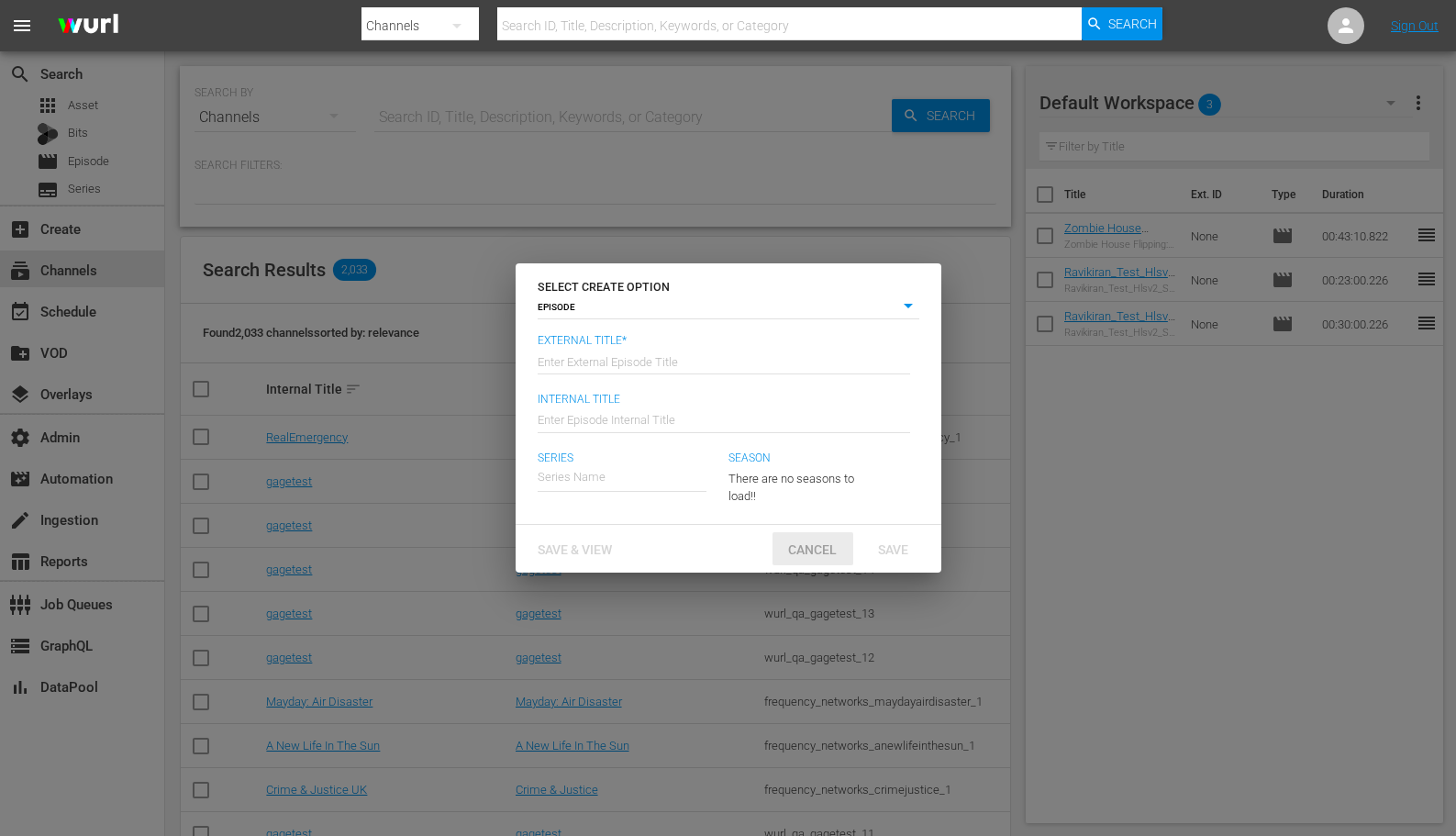
click at [815, 544] on span "Cancel" at bounding box center [812, 549] width 78 height 14
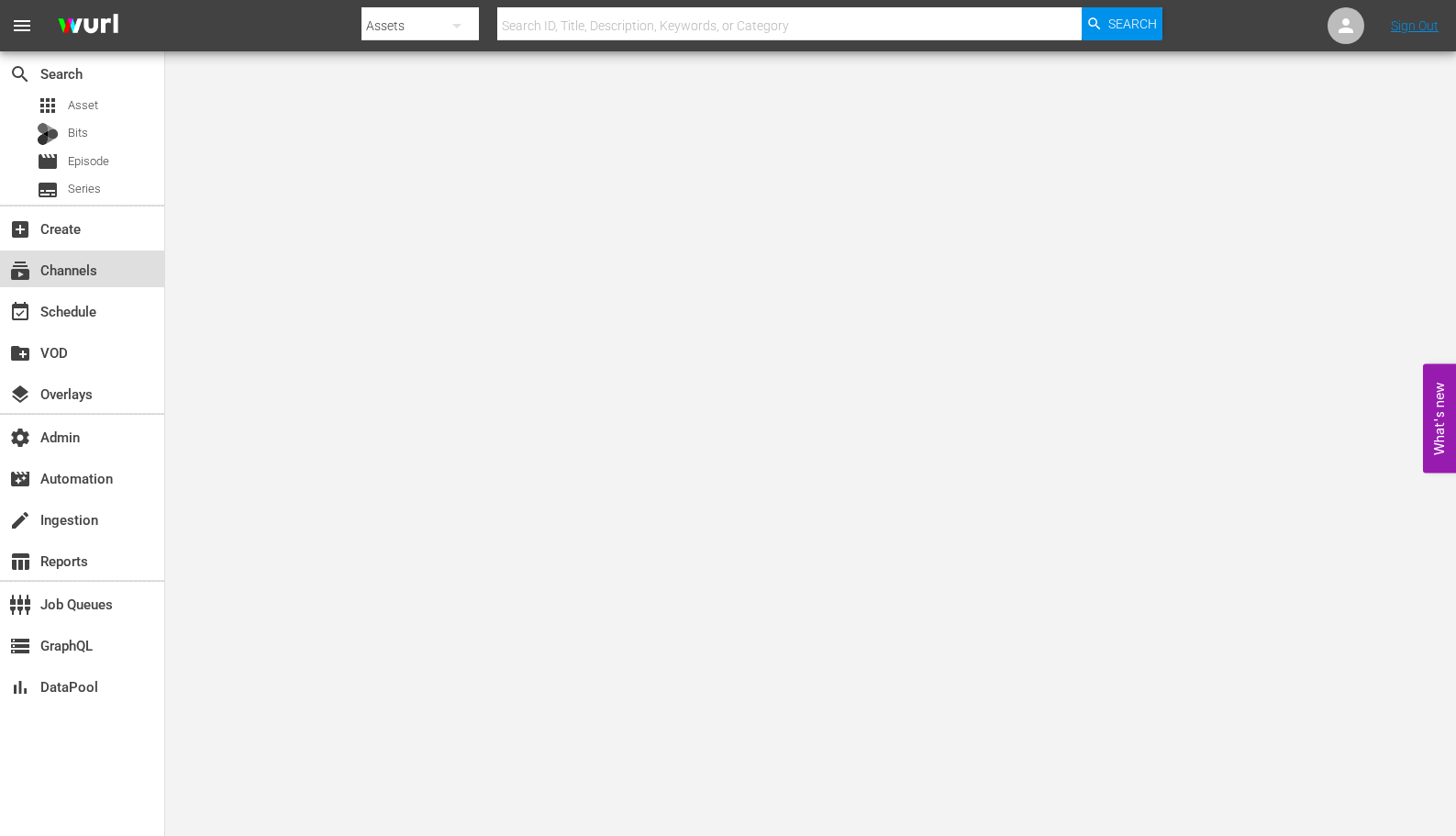
click at [86, 276] on div "subscriptions Channels" at bounding box center [51, 266] width 103 height 16
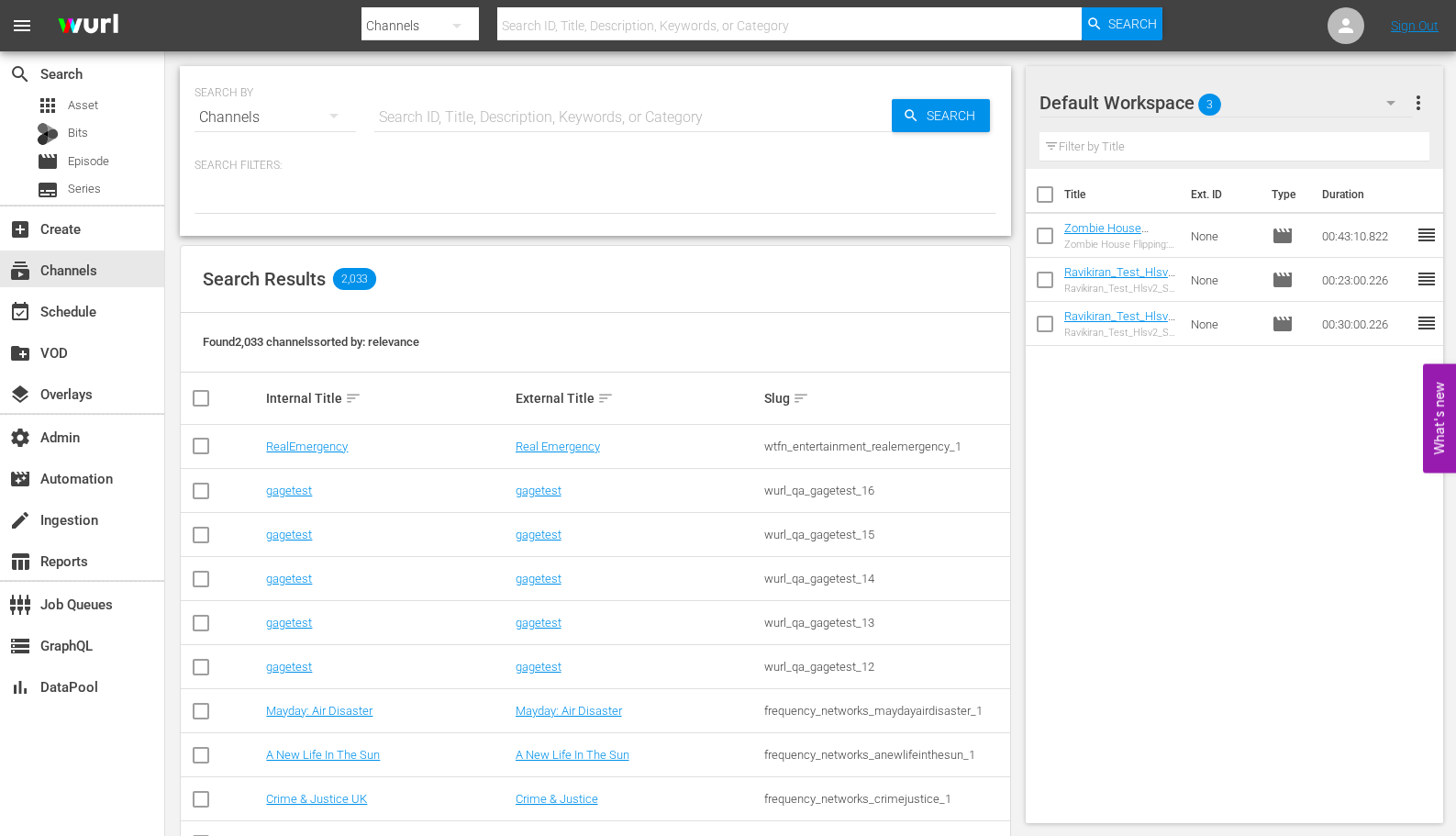
click at [606, 30] on input "text" at bounding box center [789, 26] width 584 height 44
type input "drone"
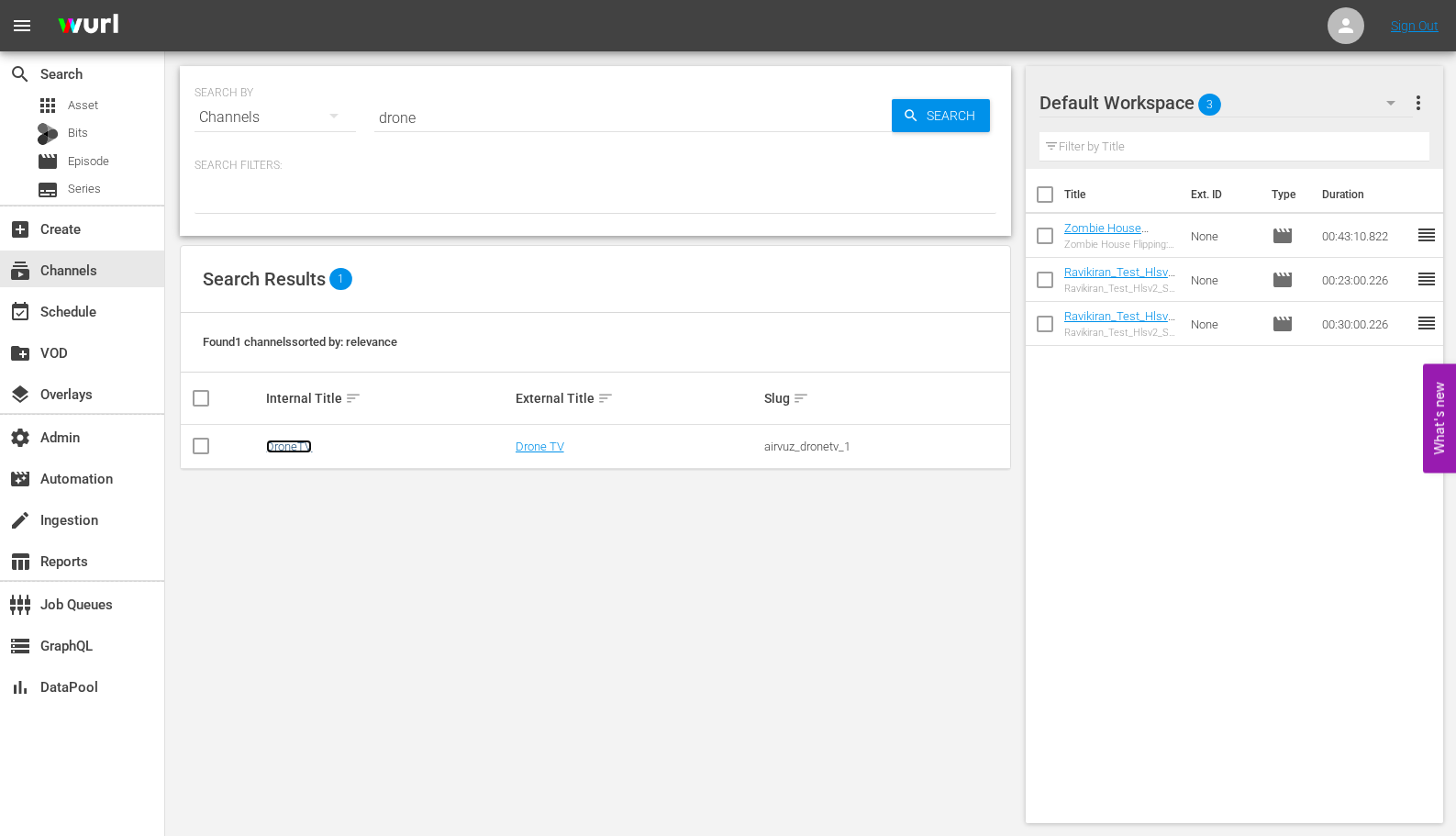
click at [305, 440] on link "DroneTV" at bounding box center [289, 447] width 46 height 13
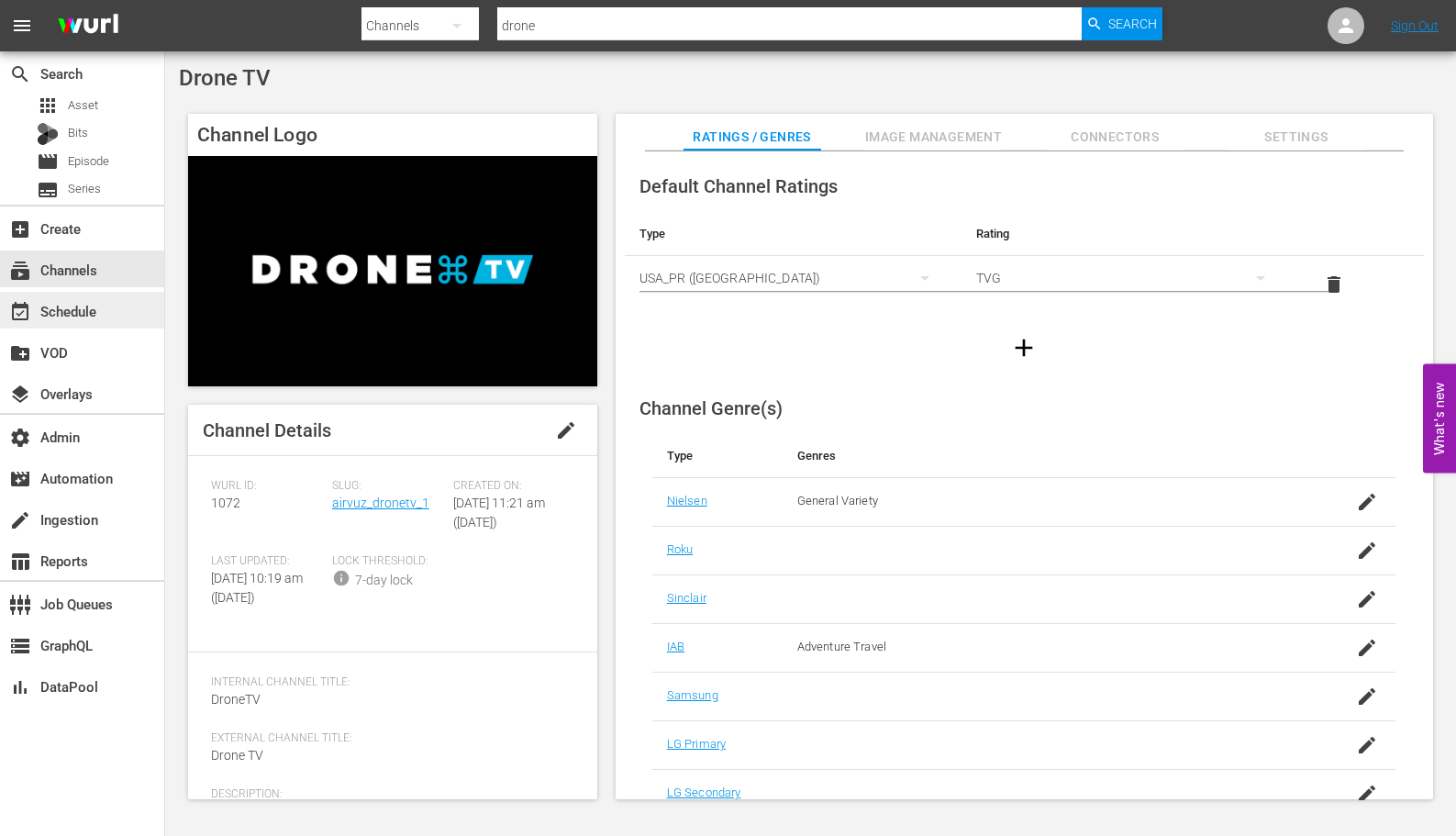
click at [92, 312] on div "event_available Schedule" at bounding box center [51, 307] width 103 height 16
